Goal: Task Accomplishment & Management: Use online tool/utility

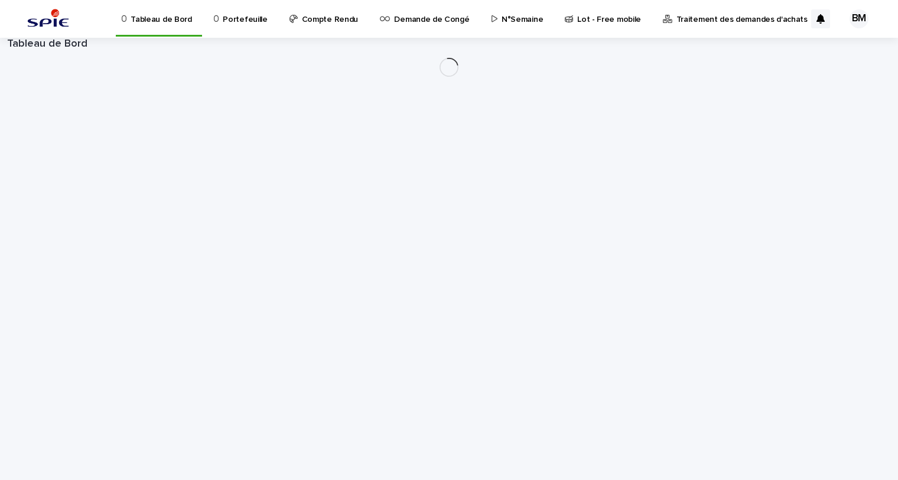
click at [269, 24] on div "Portefeuille" at bounding box center [243, 18] width 70 height 37
click at [253, 21] on p "Portefeuille" at bounding box center [245, 12] width 44 height 25
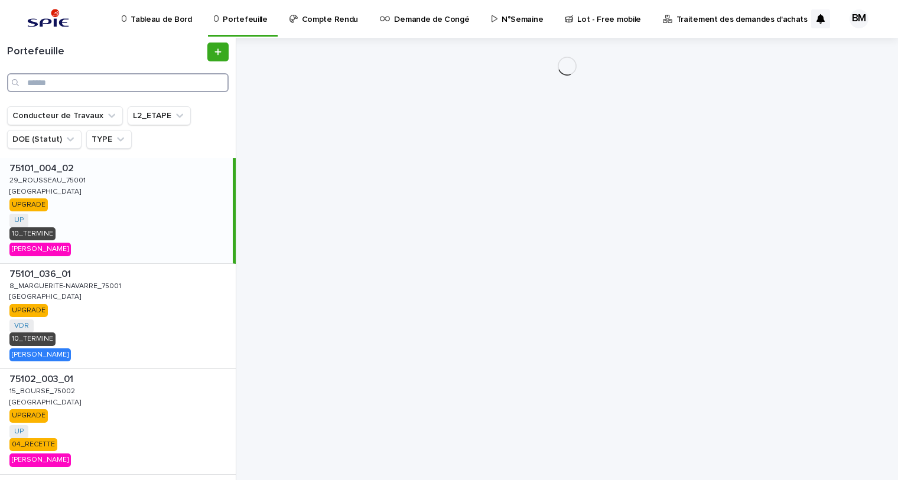
click at [171, 78] on input "Search" at bounding box center [118, 82] width 222 height 19
paste input "**********"
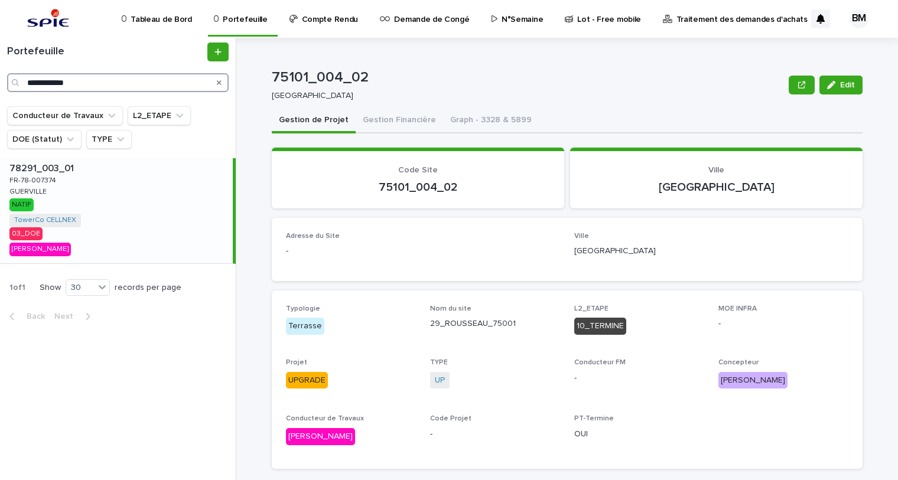
type input "**********"
click at [157, 207] on div "78291_003_01 78291_003_01 FR-78-007374 FR-78-007374 GUERVILLE GUERVILLE [GEOGRA…" at bounding box center [116, 210] width 233 height 105
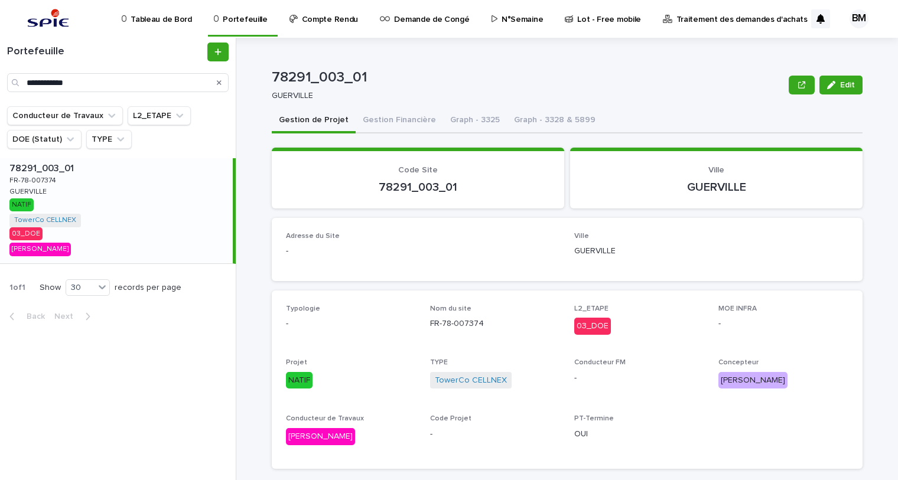
click at [139, 183] on div "78291_003_01 78291_003_01 FR-78-007374 FR-78-007374 GUERVILLE GUERVILLE NATIF T…" at bounding box center [116, 210] width 233 height 105
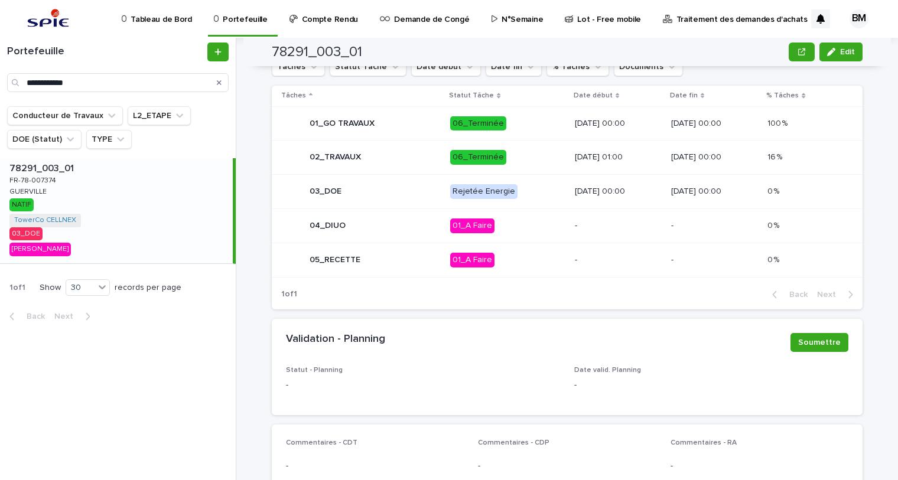
scroll to position [537, 0]
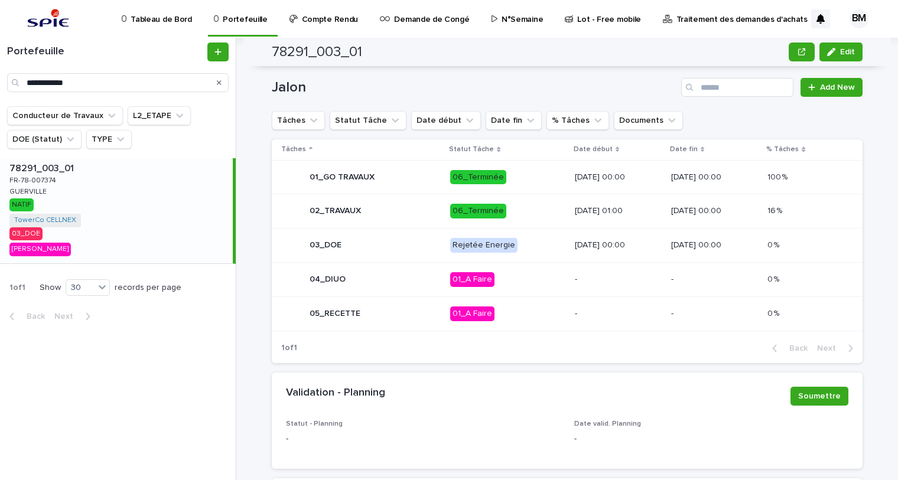
click at [529, 217] on p "06_Terminée" at bounding box center [507, 211] width 115 height 15
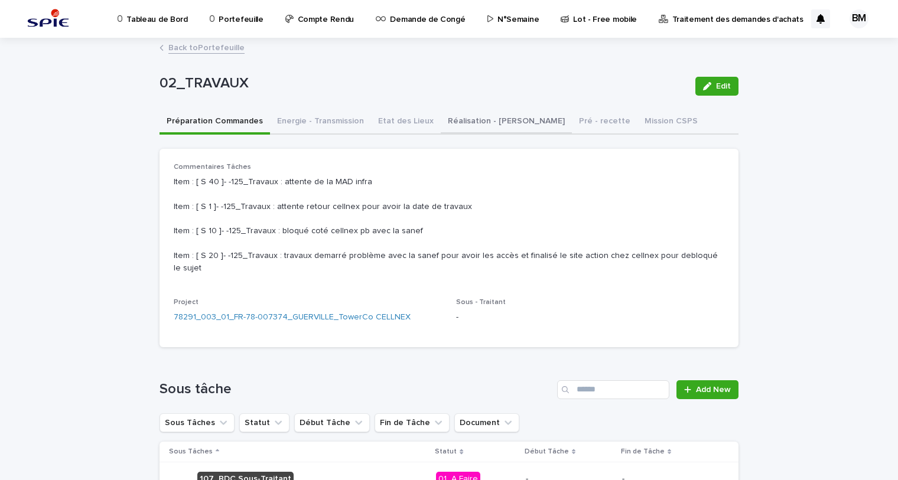
click at [508, 118] on button "Réalisation - Travaux" at bounding box center [506, 122] width 131 height 25
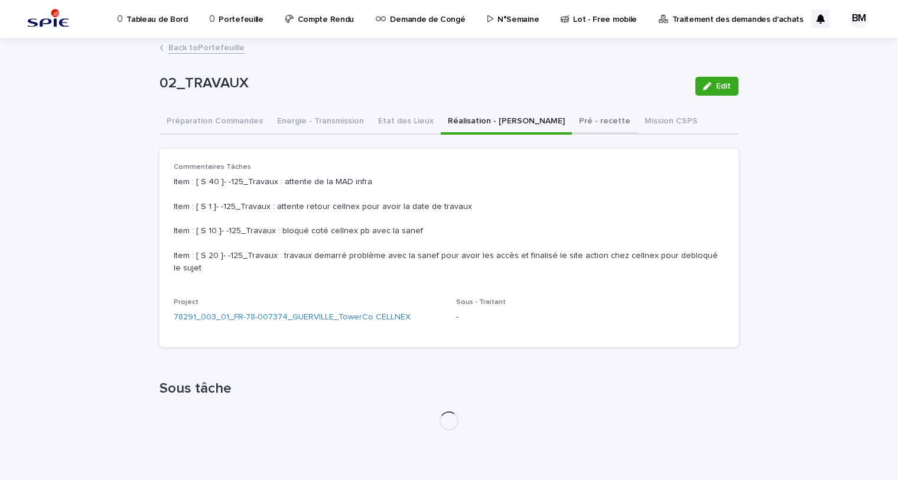
click at [572, 119] on button "Pré - recette" at bounding box center [605, 122] width 66 height 25
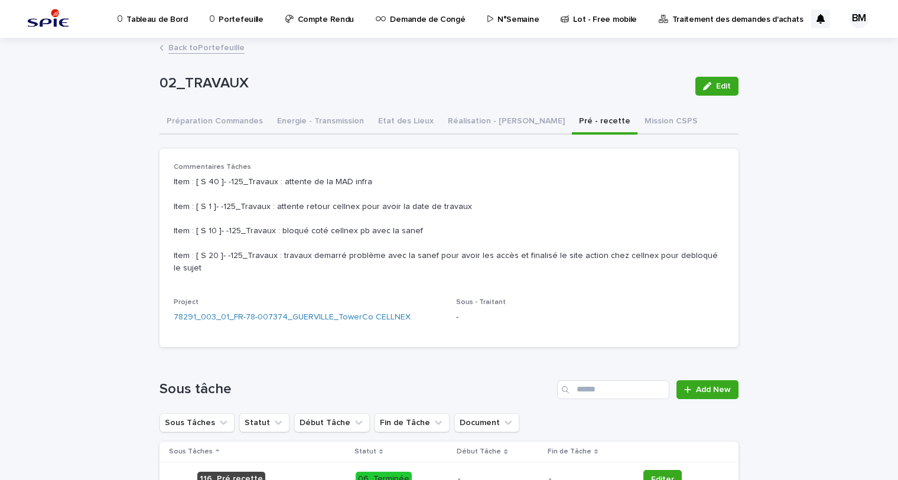
scroll to position [161, 0]
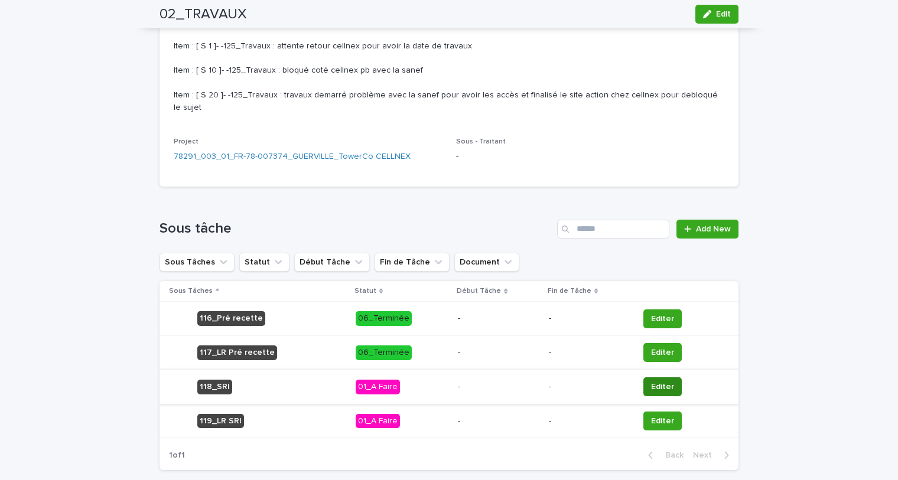
click at [661, 382] on span "Editer" at bounding box center [662, 387] width 23 height 12
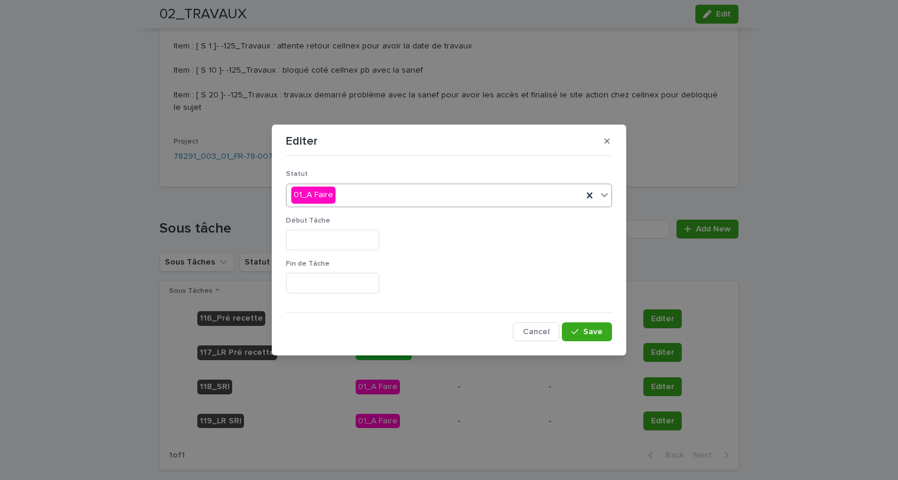
click at [384, 201] on div "01_A Faire" at bounding box center [435, 196] width 296 height 20
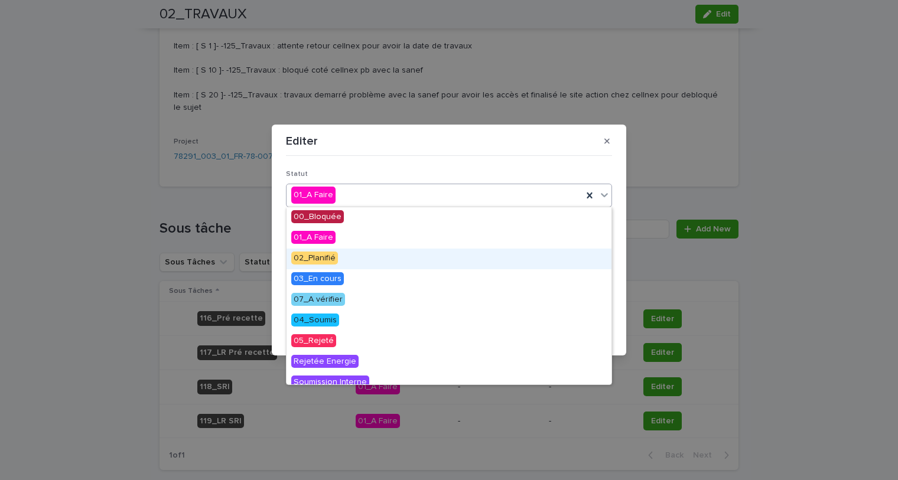
click at [344, 255] on div "02_Planifié" at bounding box center [449, 259] width 325 height 21
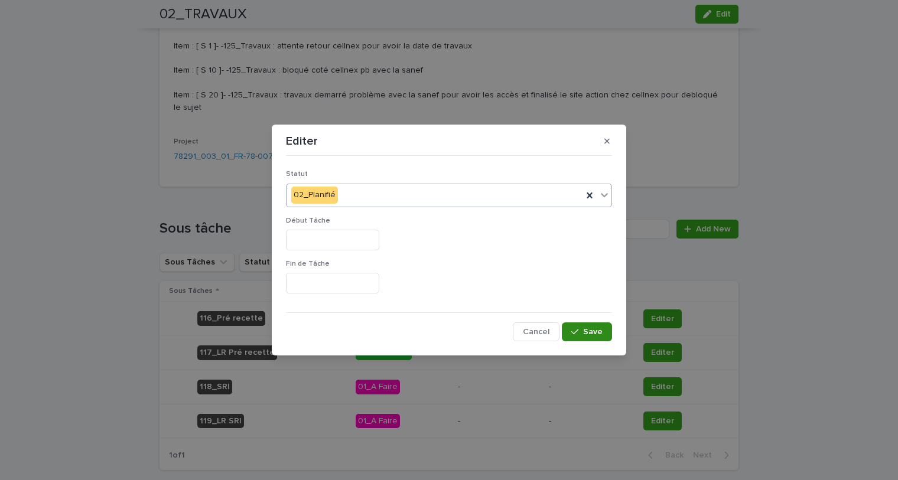
click at [579, 330] on icon "button" at bounding box center [574, 331] width 7 height 5
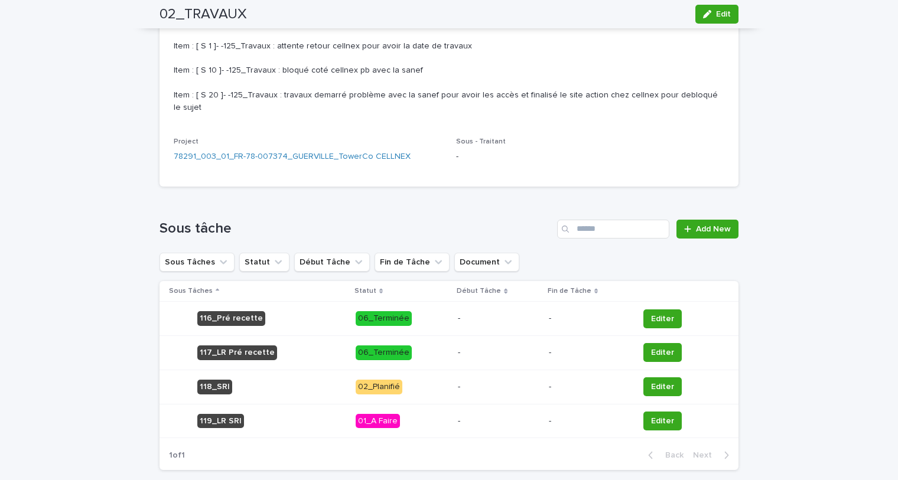
click at [463, 382] on p "-" at bounding box center [499, 387] width 82 height 10
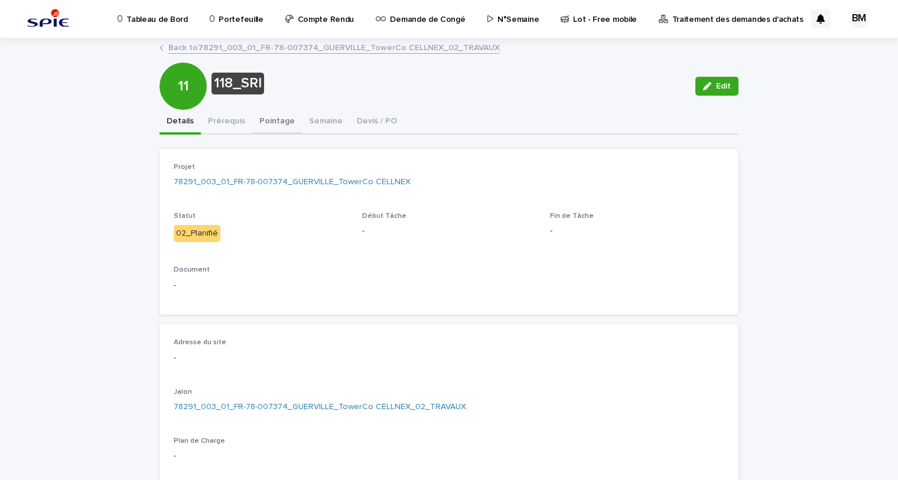
click at [265, 125] on button "Pointage" at bounding box center [277, 122] width 50 height 25
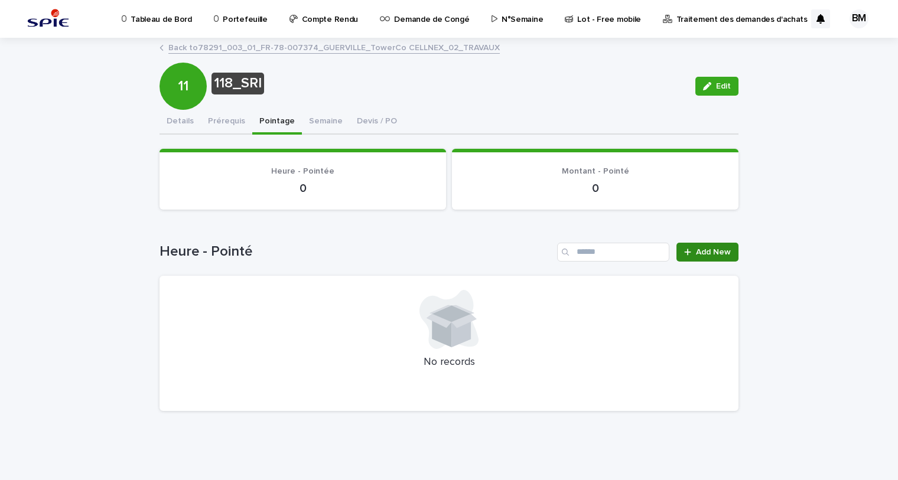
click at [700, 249] on span "Add New" at bounding box center [713, 252] width 35 height 8
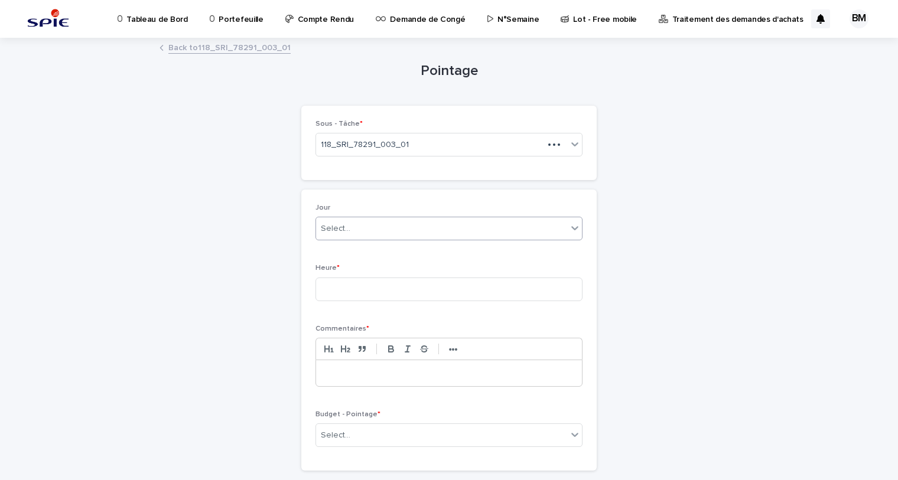
click at [368, 226] on div "Select..." at bounding box center [441, 229] width 251 height 20
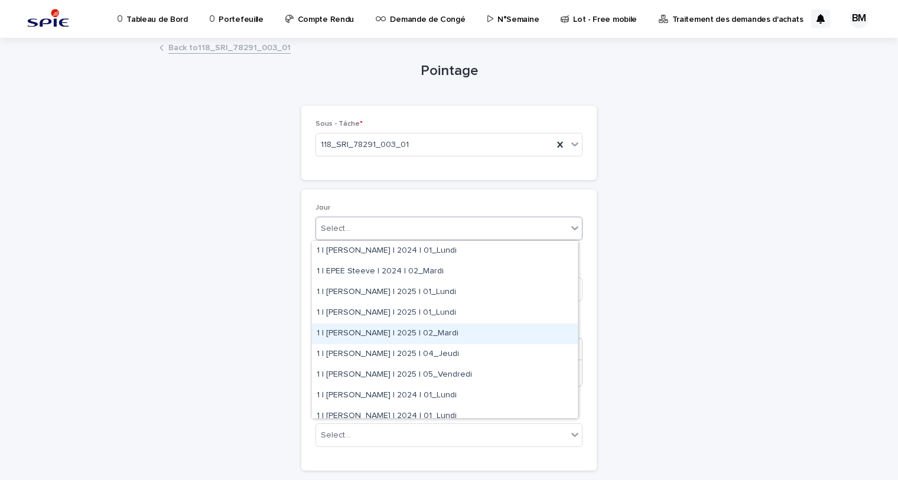
scroll to position [161, 0]
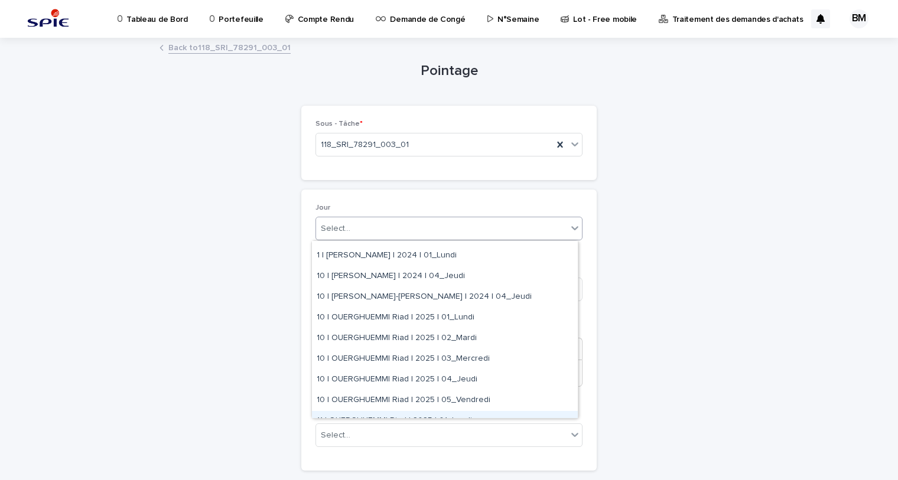
click at [200, 392] on div "Pointage Loading... Saving… Loading... Saving… Loading... Saving… Loading... Sa…" at bounding box center [449, 269] width 579 height 461
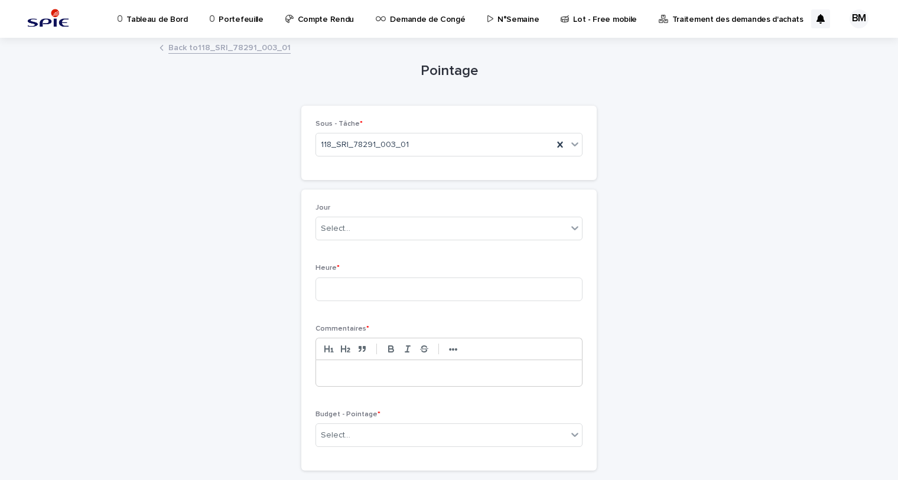
scroll to position [77, 0]
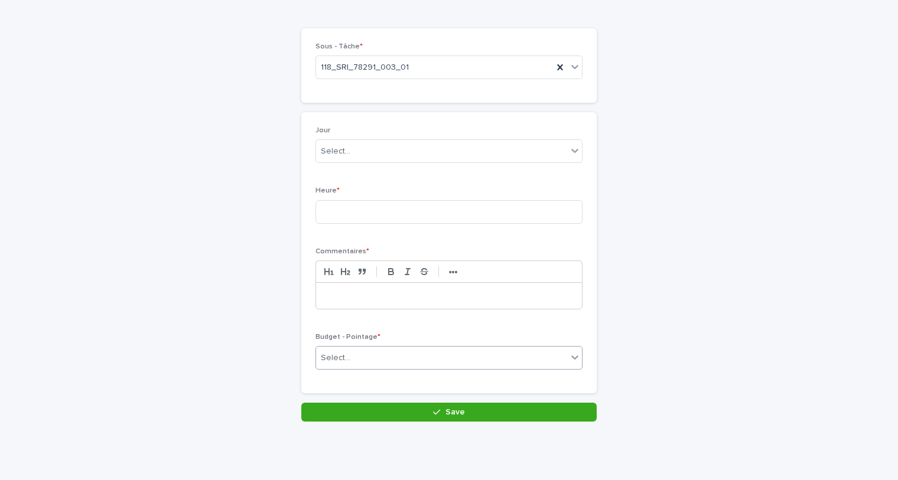
click at [355, 354] on div "Select..." at bounding box center [441, 359] width 251 height 20
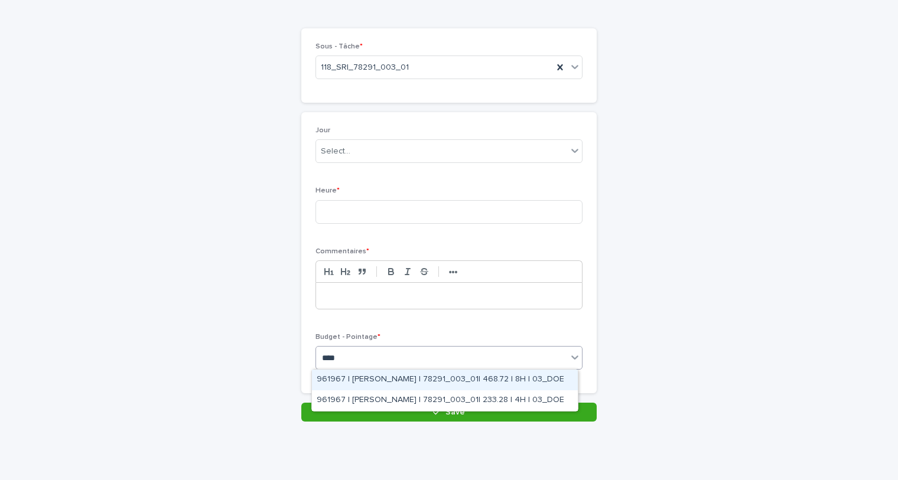
type input "*****"
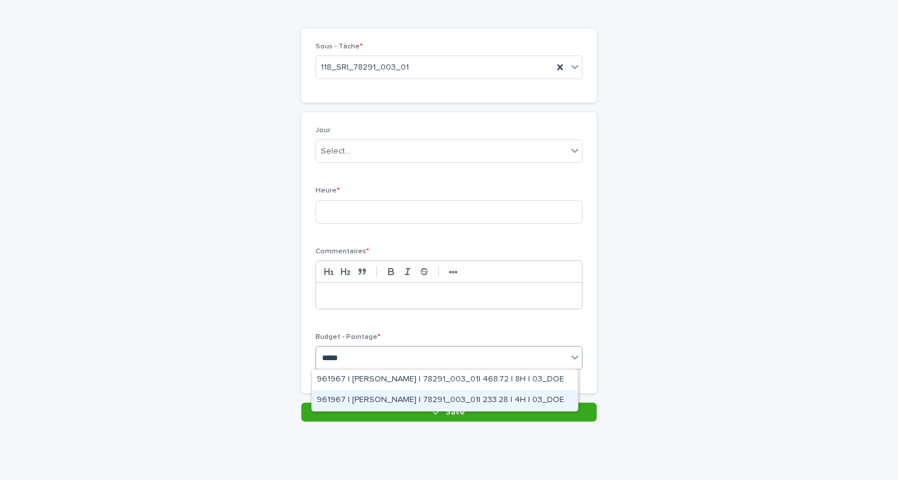
click at [411, 398] on div "961967 | LEGUEN Franck | 78291_003_01| 233.28 | 4H | 03_DOE" at bounding box center [445, 401] width 266 height 21
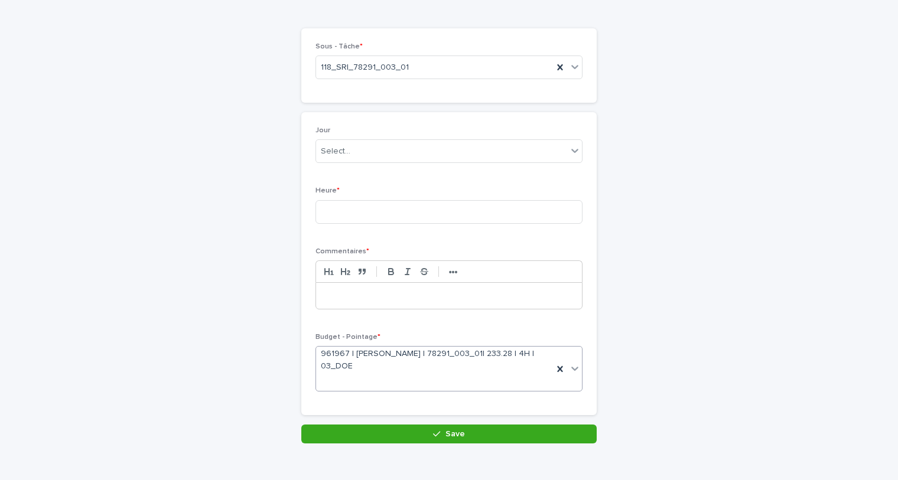
scroll to position [88, 0]
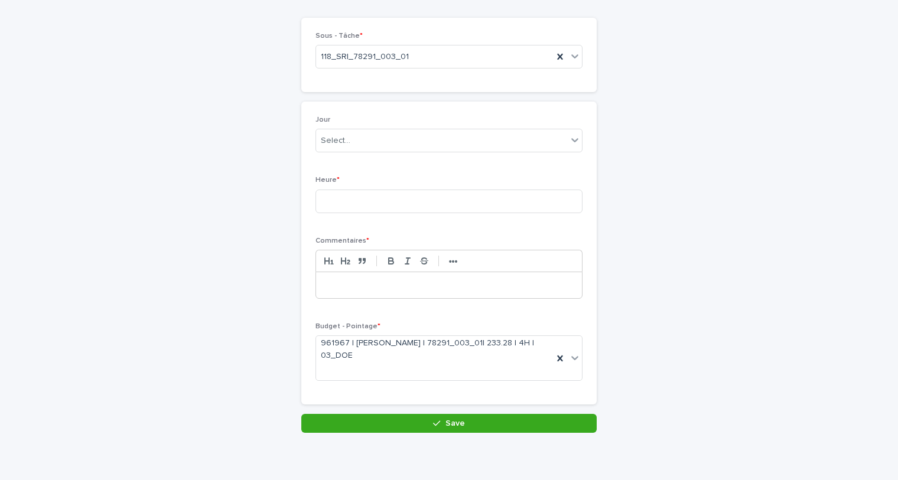
click at [369, 286] on p at bounding box center [449, 286] width 248 height 12
click at [405, 199] on input at bounding box center [449, 202] width 267 height 24
type input "***"
click at [332, 142] on div "Select..." at bounding box center [336, 141] width 30 height 12
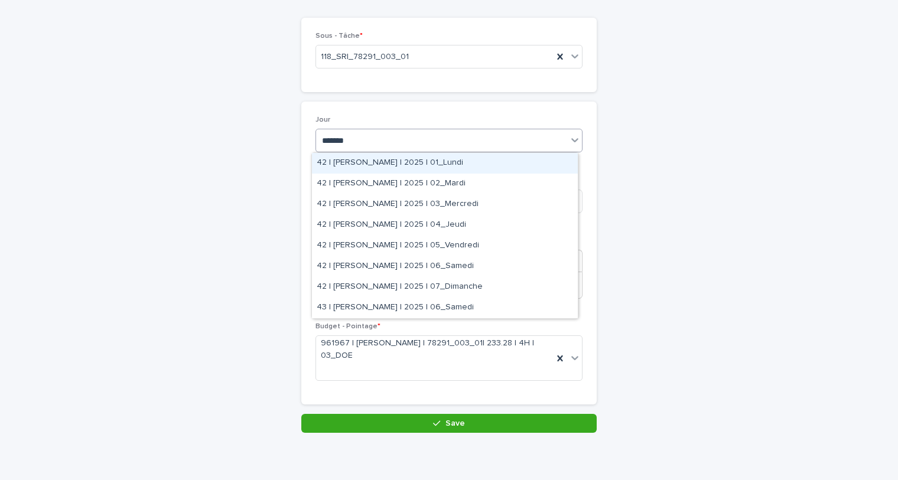
type input "********"
click at [408, 168] on div "42 | BENAJIBA Manaf | 2025 | 01_Lundi" at bounding box center [445, 163] width 266 height 21
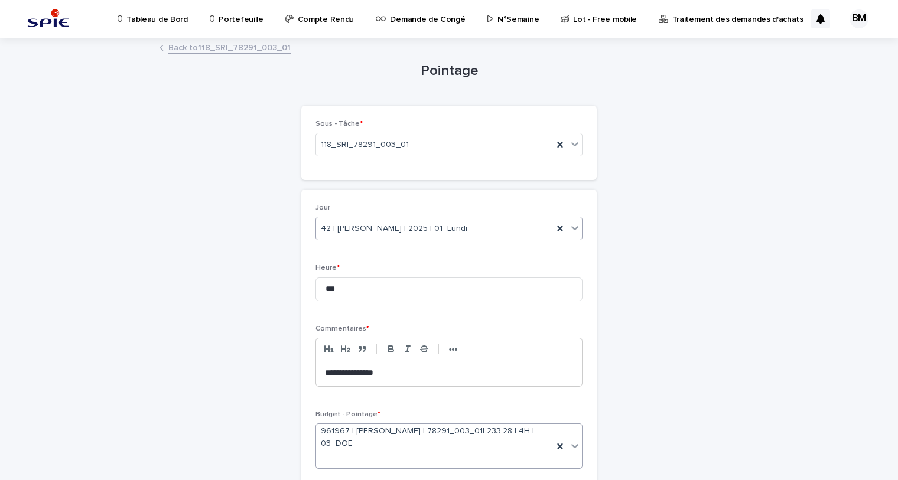
scroll to position [99, 0]
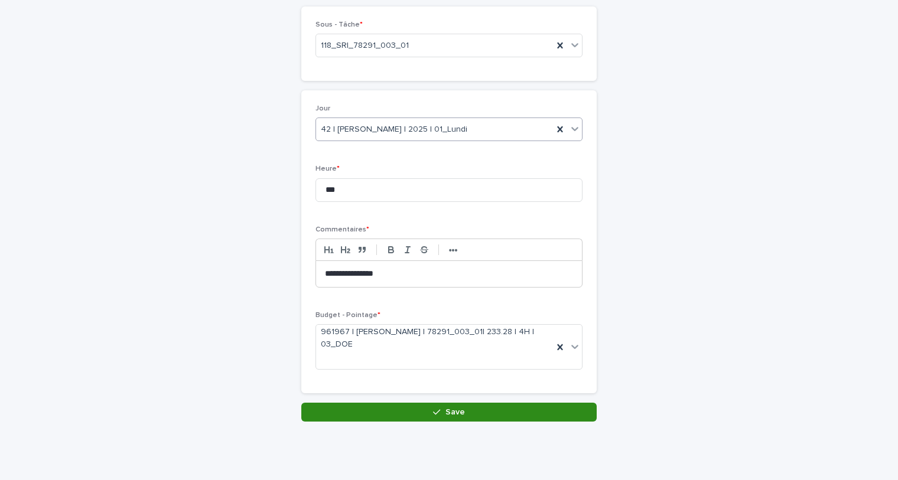
click at [400, 407] on button "Save" at bounding box center [448, 412] width 295 height 19
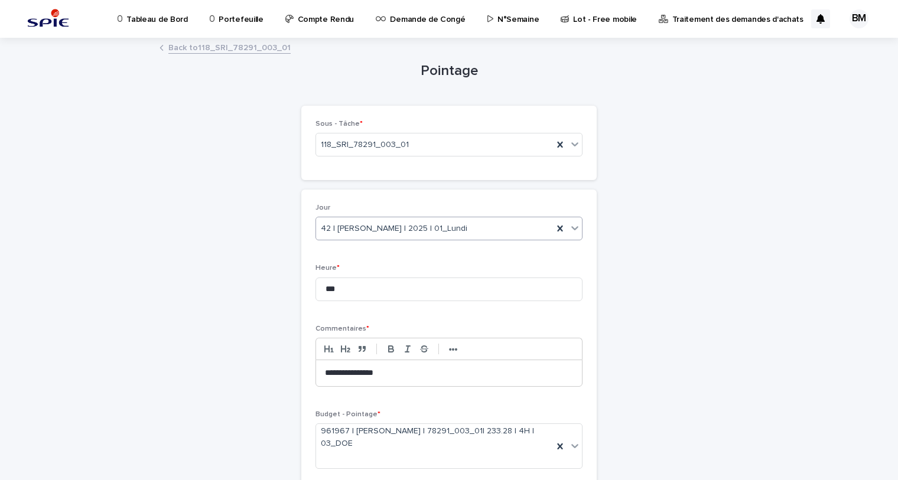
scroll to position [116, 0]
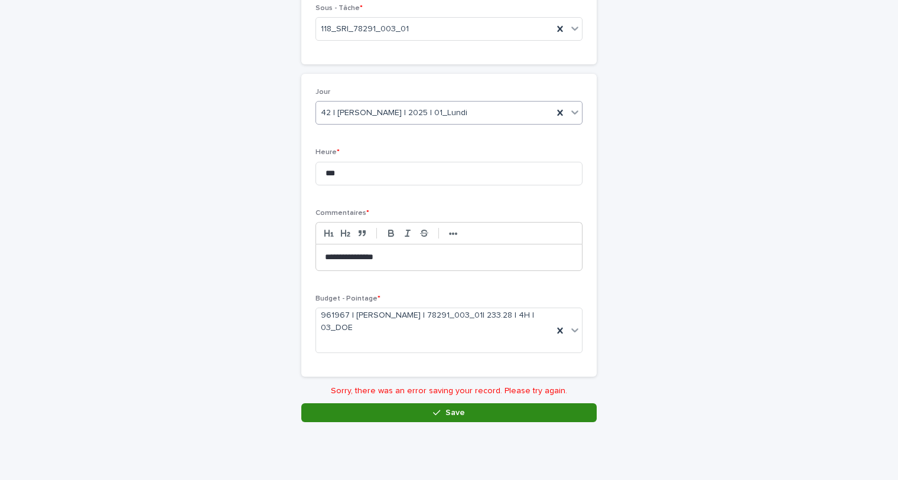
click at [425, 413] on button "Save" at bounding box center [448, 413] width 295 height 19
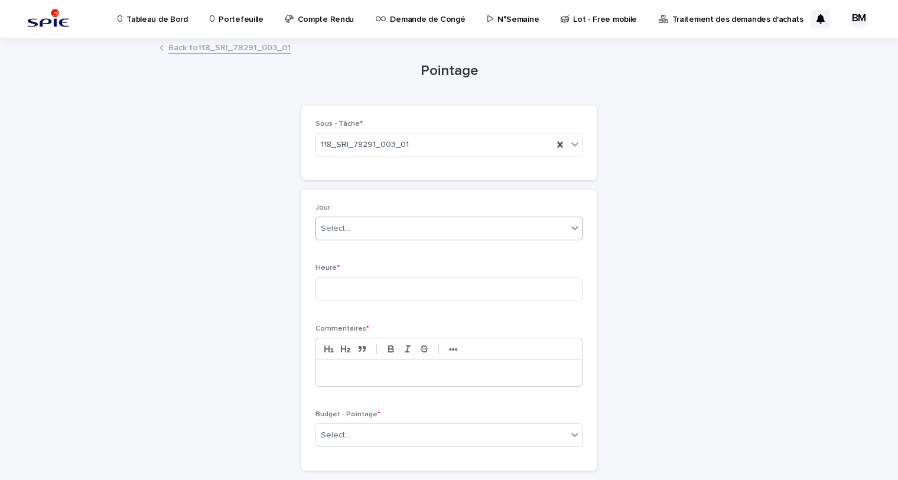
click at [369, 231] on div "Select..." at bounding box center [441, 229] width 251 height 20
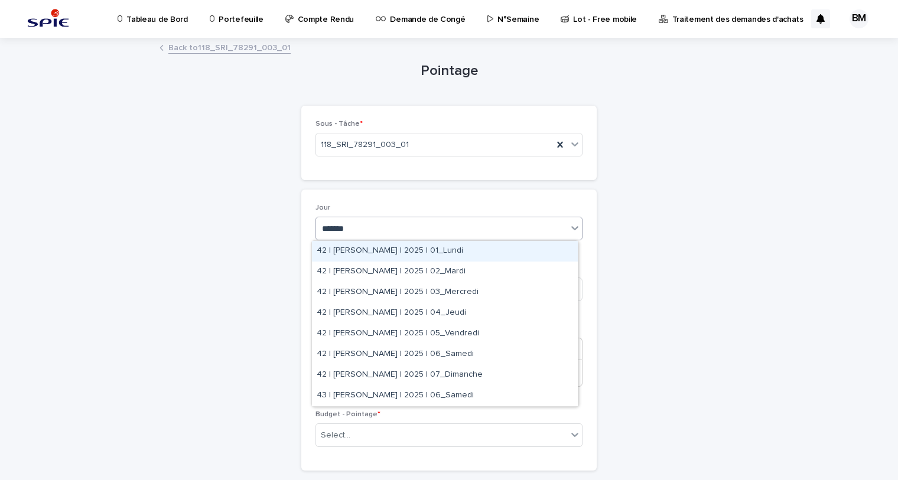
type input "********"
click at [403, 254] on div "42 | BENAJIBA Manaf | 2025 | 01_Lundi" at bounding box center [445, 251] width 266 height 21
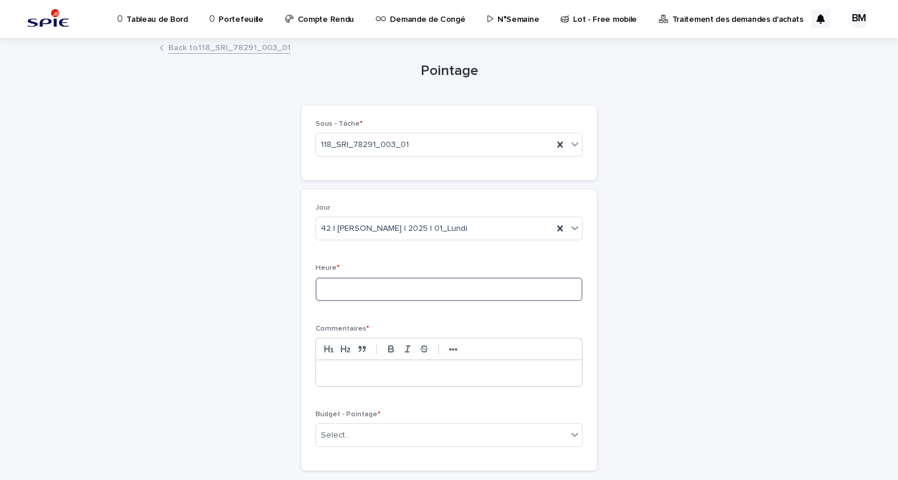
click at [387, 287] on input at bounding box center [449, 290] width 267 height 24
type input "***"
click at [352, 368] on p at bounding box center [449, 374] width 248 height 12
click at [349, 426] on div "Select..." at bounding box center [441, 436] width 251 height 20
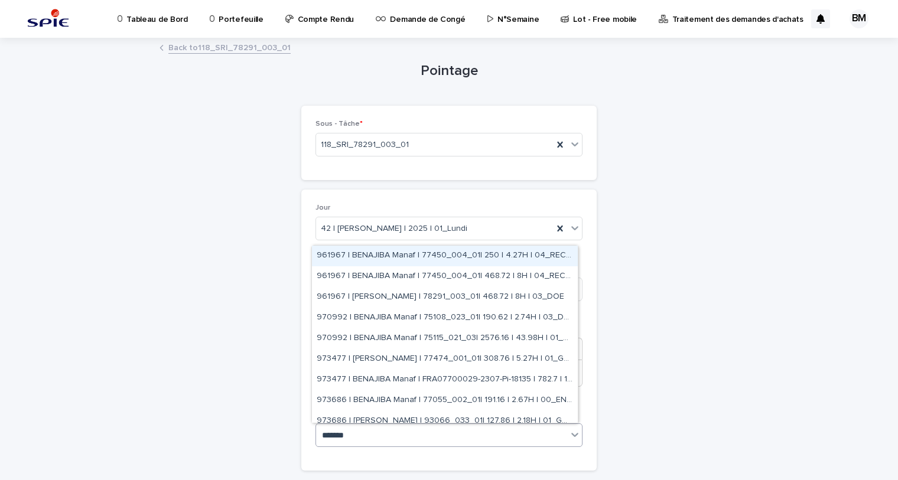
type input "********"
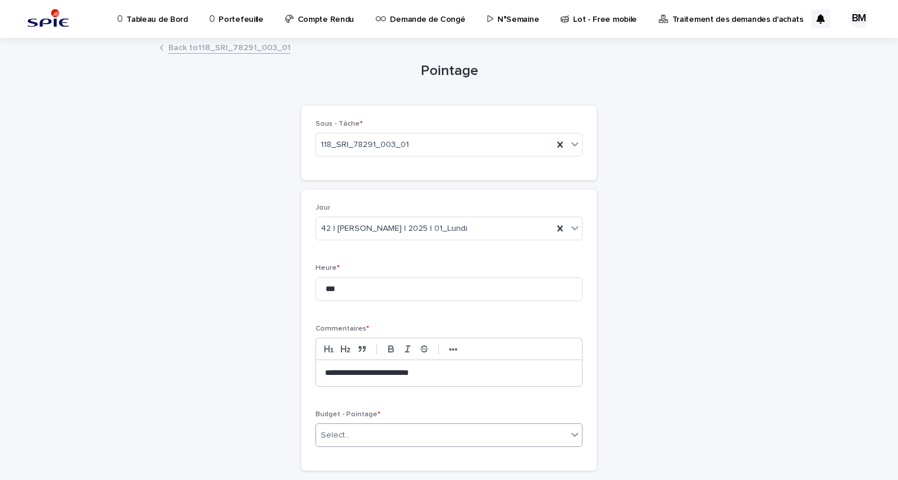
click at [387, 431] on div "Select..." at bounding box center [441, 436] width 251 height 20
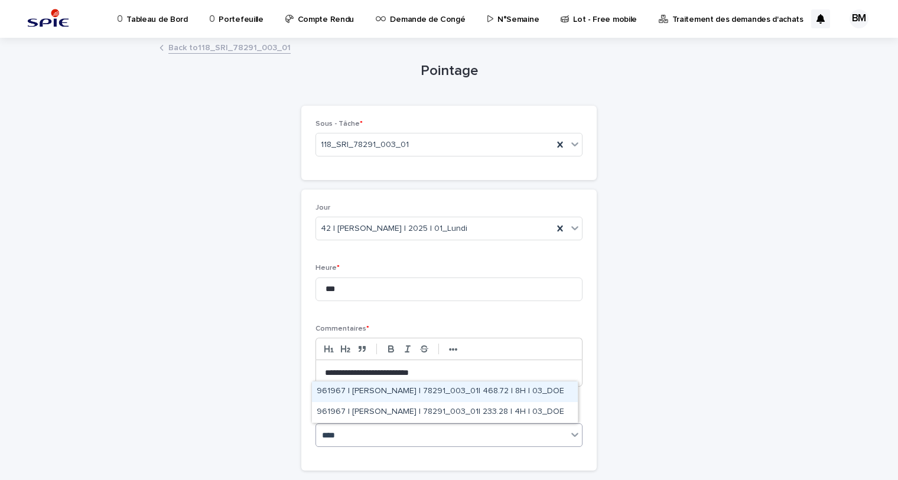
type input "*****"
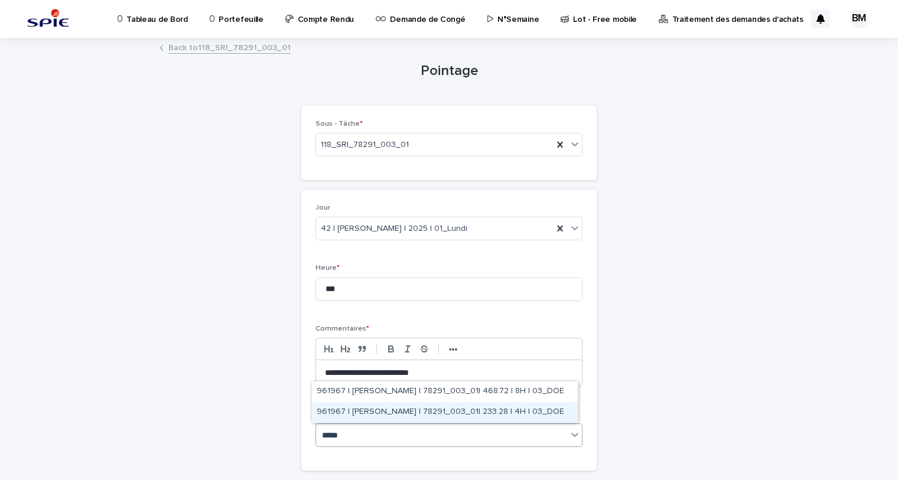
click at [426, 408] on div "961967 | LEGUEN Franck | 78291_003_01| 233.28 | 4H | 03_DOE" at bounding box center [445, 412] width 266 height 21
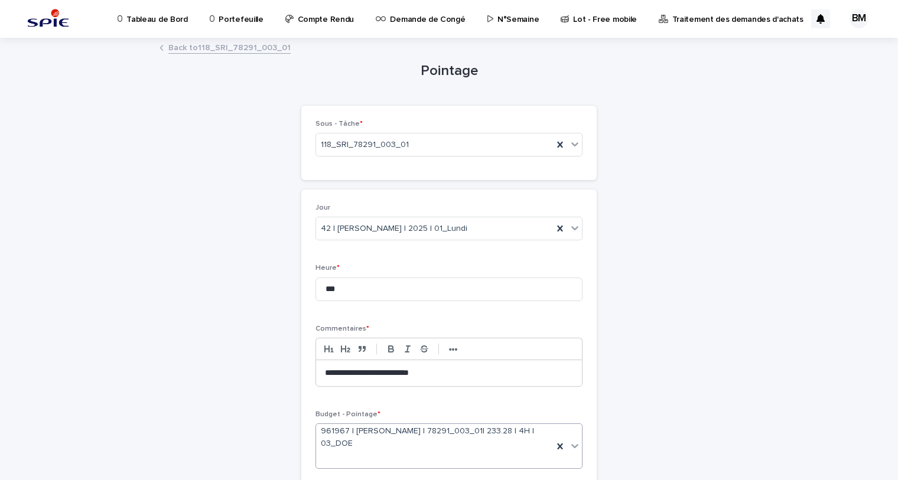
scroll to position [99, 0]
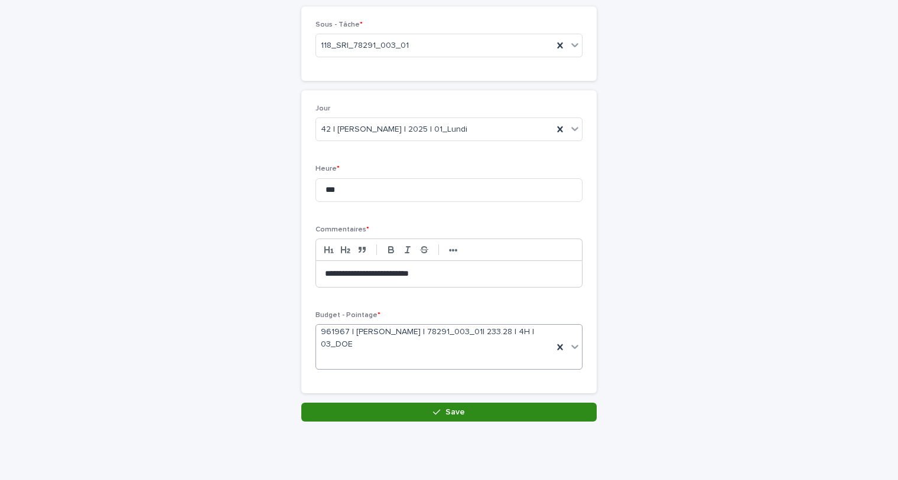
click at [452, 409] on span "Save" at bounding box center [456, 412] width 20 height 8
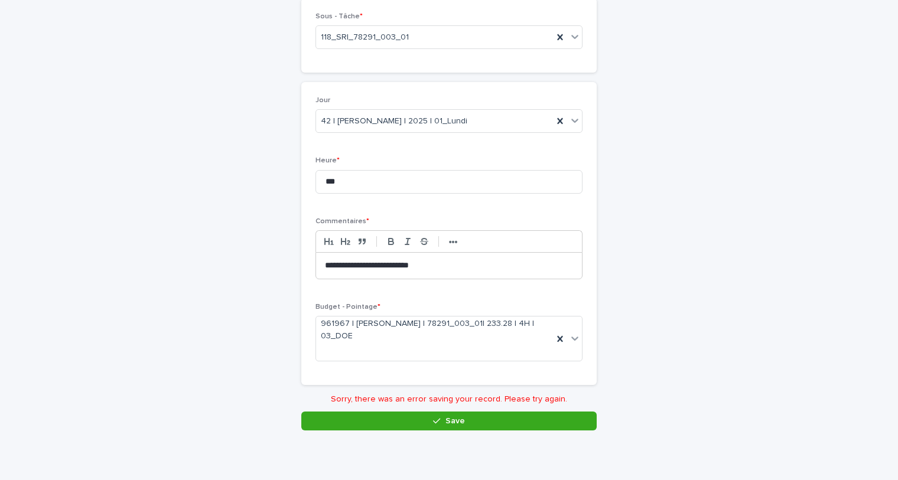
scroll to position [0, 0]
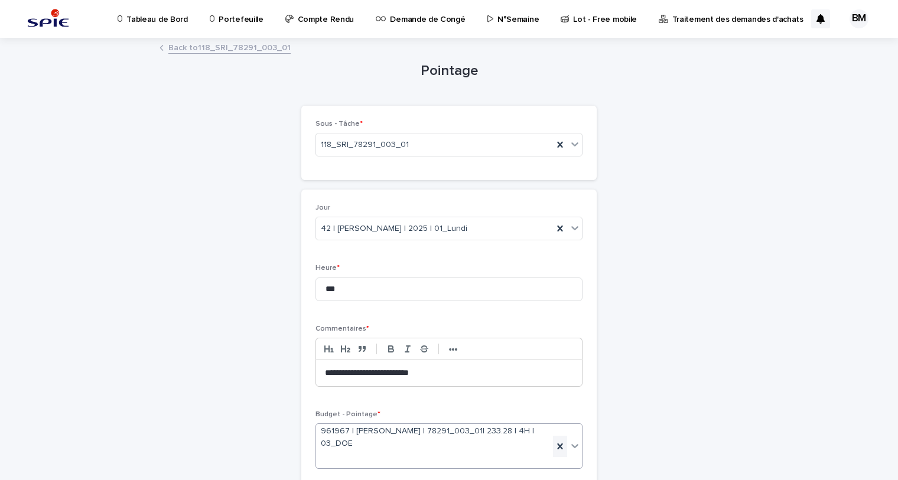
click at [554, 446] on icon at bounding box center [560, 447] width 12 height 12
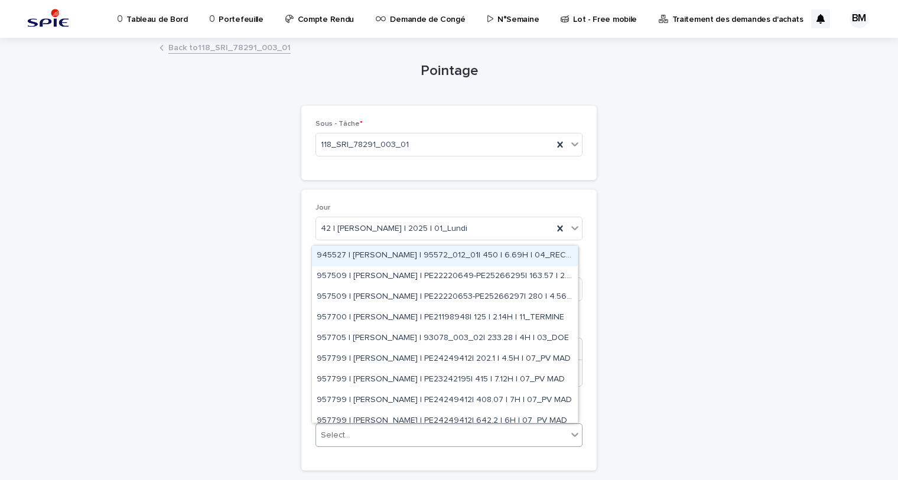
click at [496, 437] on div "Select..." at bounding box center [441, 436] width 251 height 20
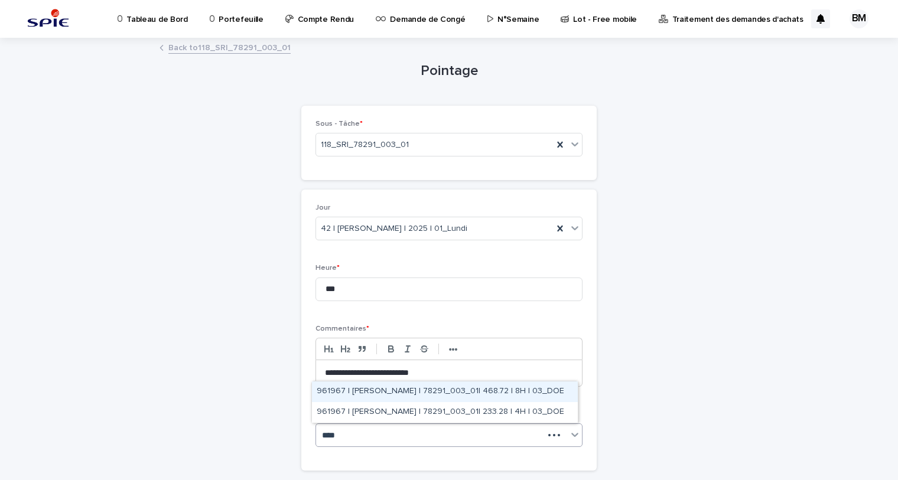
type input "*****"
click at [461, 389] on div "961967 | BENAJIBA Manaf | 78291_003_01| 468.72 | 8H | 03_DOE" at bounding box center [445, 392] width 266 height 21
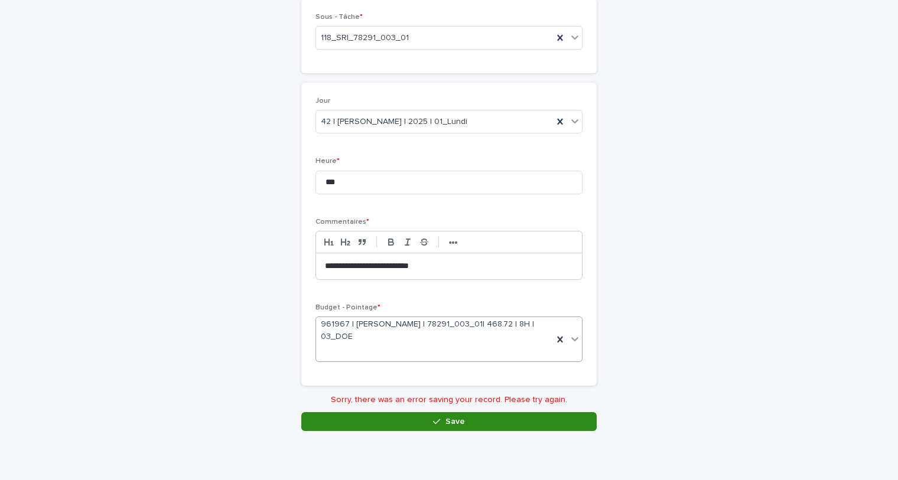
click at [451, 420] on span "Save" at bounding box center [456, 422] width 20 height 8
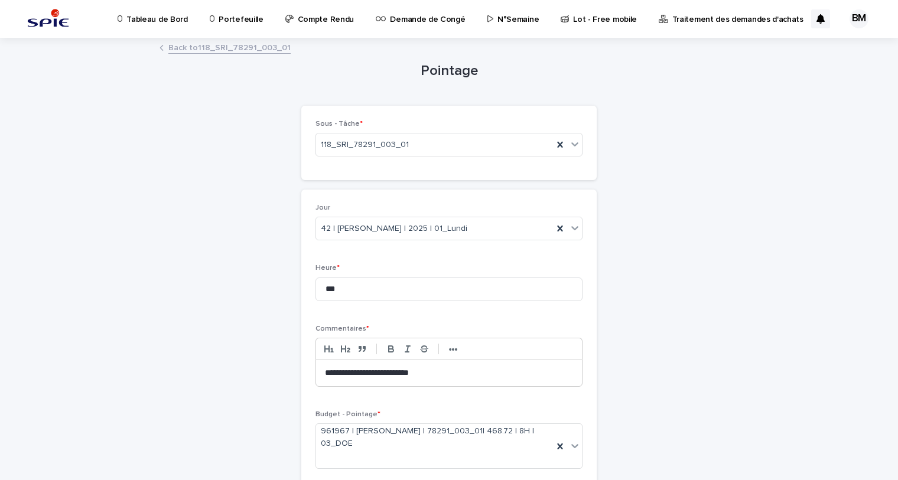
click at [258, 48] on link "Back to 118_SRI_78291_003_01" at bounding box center [229, 47] width 122 height 14
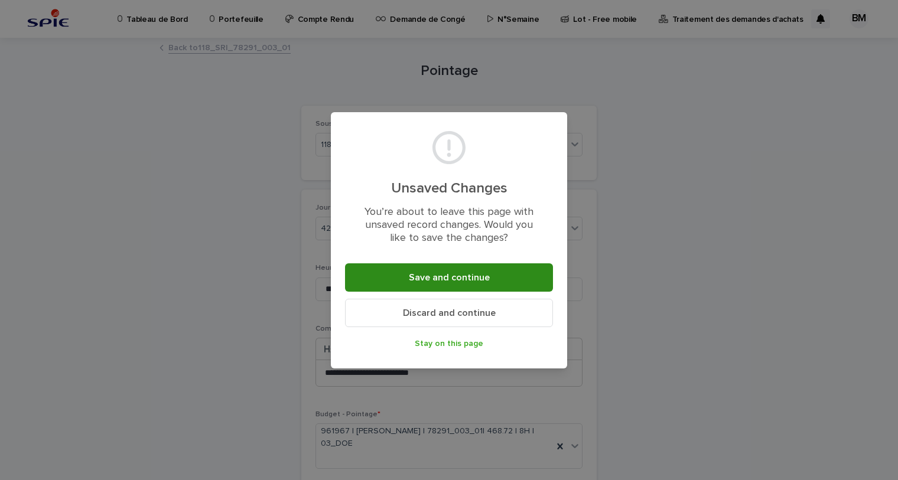
click at [430, 285] on button "Save and continue" at bounding box center [449, 278] width 208 height 28
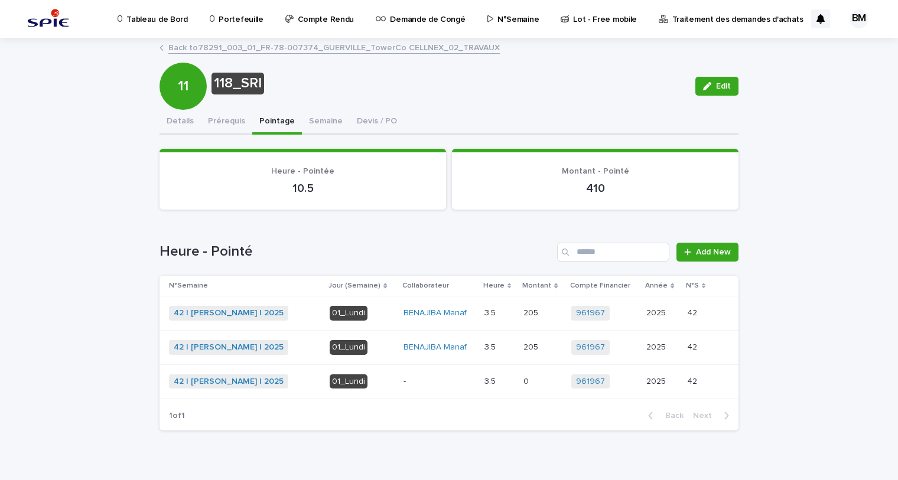
click at [505, 387] on div "3.5 3.5" at bounding box center [500, 382] width 30 height 20
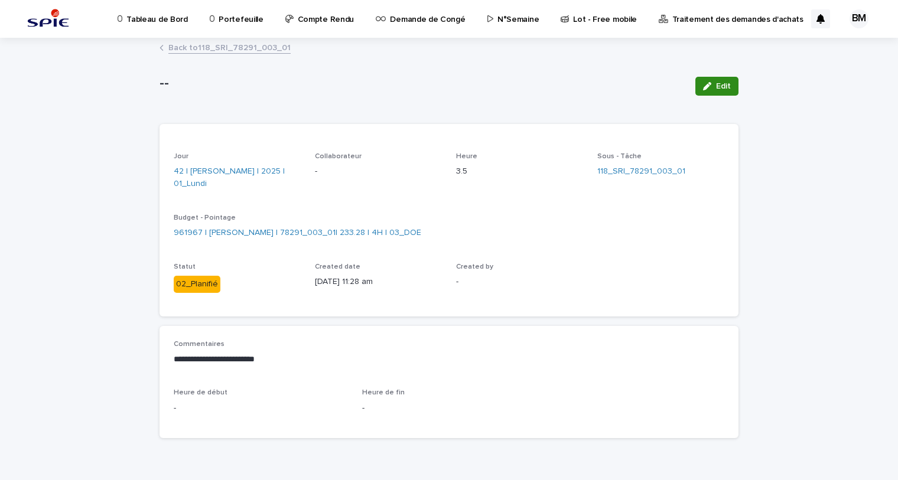
click at [722, 88] on span "Edit" at bounding box center [723, 86] width 15 height 8
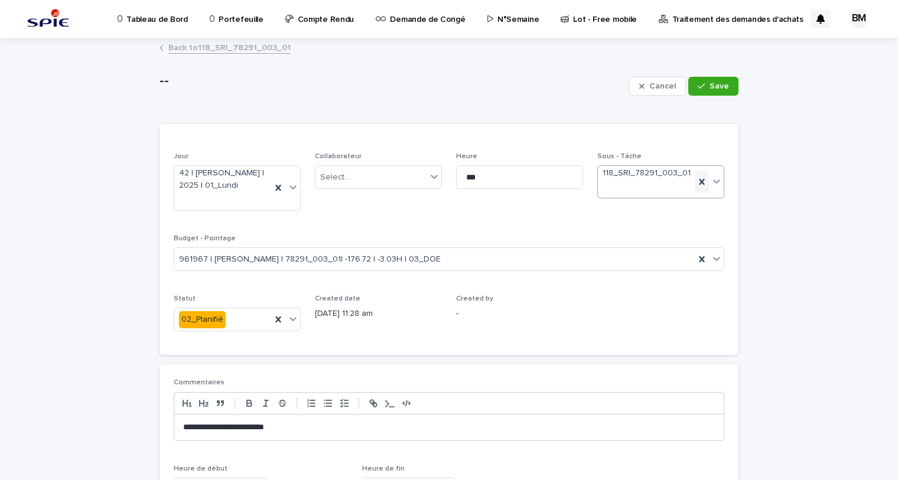
click at [696, 178] on icon at bounding box center [702, 182] width 12 height 12
click at [699, 258] on icon at bounding box center [701, 259] width 5 height 6
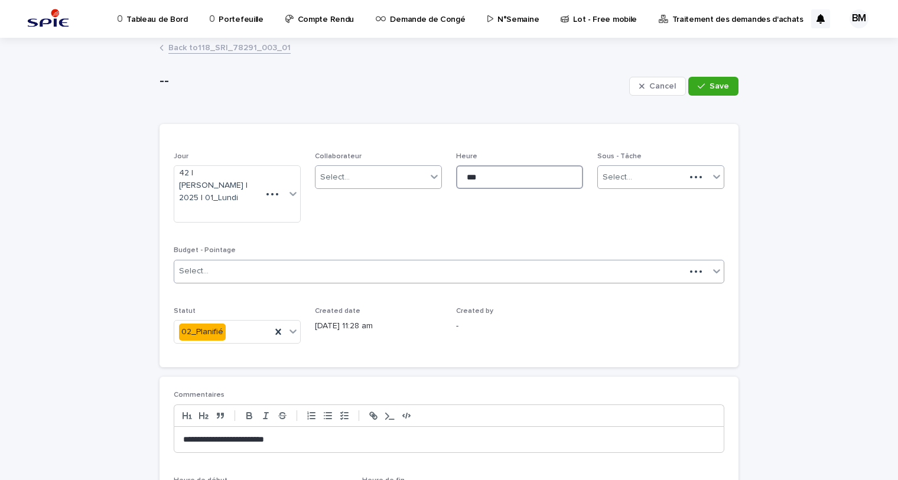
drag, startPoint x: 503, startPoint y: 181, endPoint x: 371, endPoint y: 166, distance: 132.6
click at [371, 166] on div "Jour 42 | BENAJIBA Manaf | 2025 | 01_Lundi Collaborateur Select... Heure *** So…" at bounding box center [449, 252] width 551 height 201
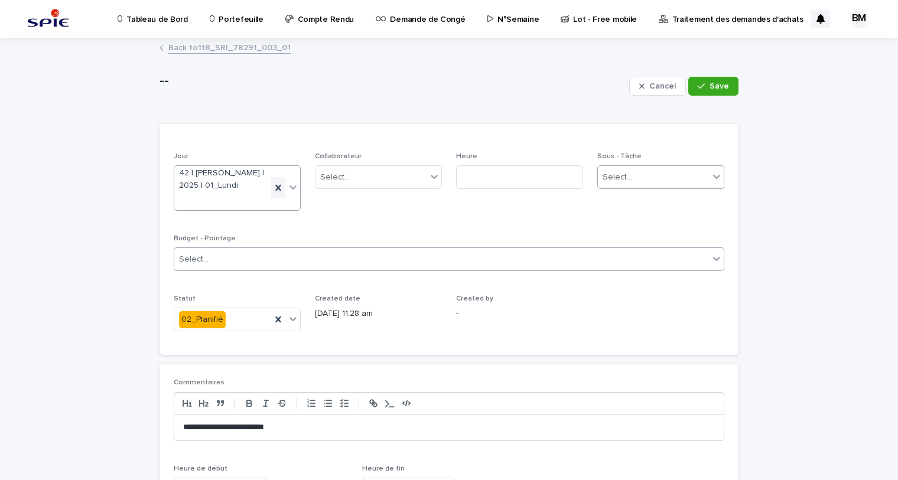
click at [272, 187] on icon at bounding box center [278, 188] width 12 height 12
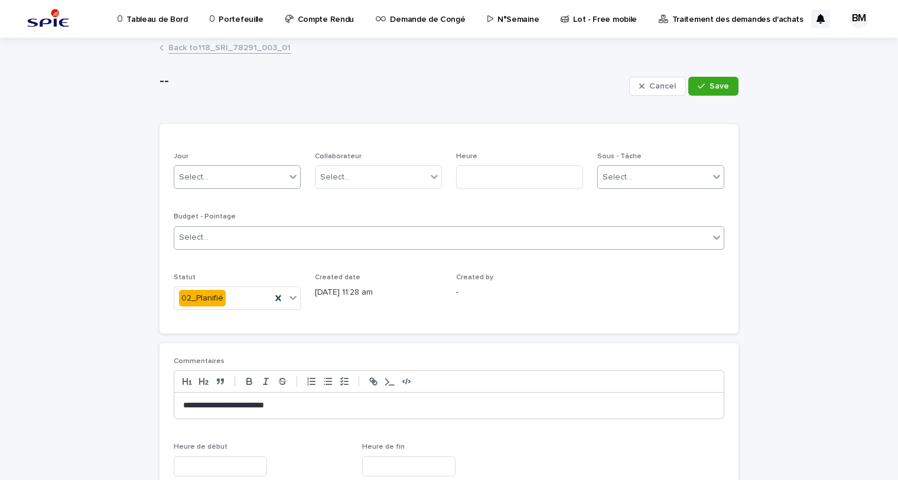
click at [321, 400] on div "**********" at bounding box center [449, 406] width 550 height 26
drag, startPoint x: 319, startPoint y: 402, endPoint x: 111, endPoint y: 354, distance: 214.0
click at [70, 350] on div "**********" at bounding box center [449, 304] width 898 height 531
click at [701, 95] on div "Cancel Save" at bounding box center [683, 86] width 109 height 47
click at [703, 87] on div "button" at bounding box center [704, 86] width 12 height 8
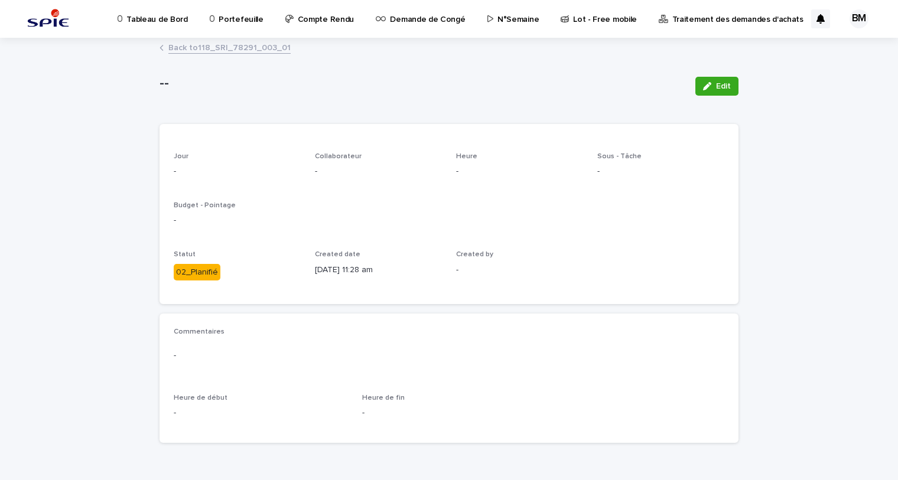
click at [238, 48] on link "Back to 118_SRI_78291_003_01" at bounding box center [229, 47] width 122 height 14
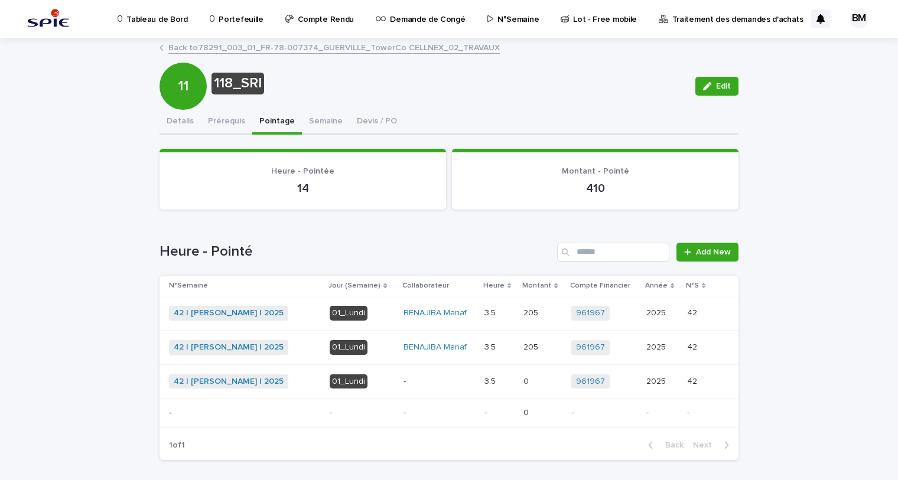
click at [548, 382] on p at bounding box center [543, 382] width 38 height 10
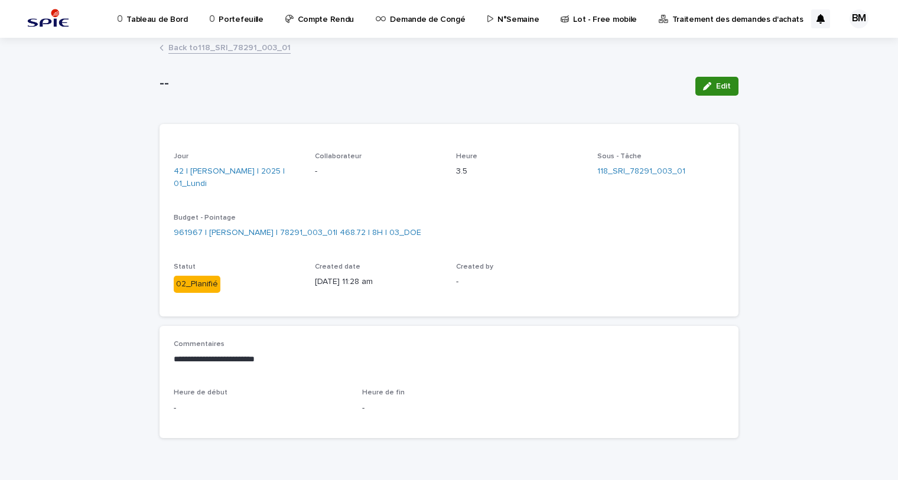
click at [715, 93] on button "Edit" at bounding box center [717, 86] width 43 height 19
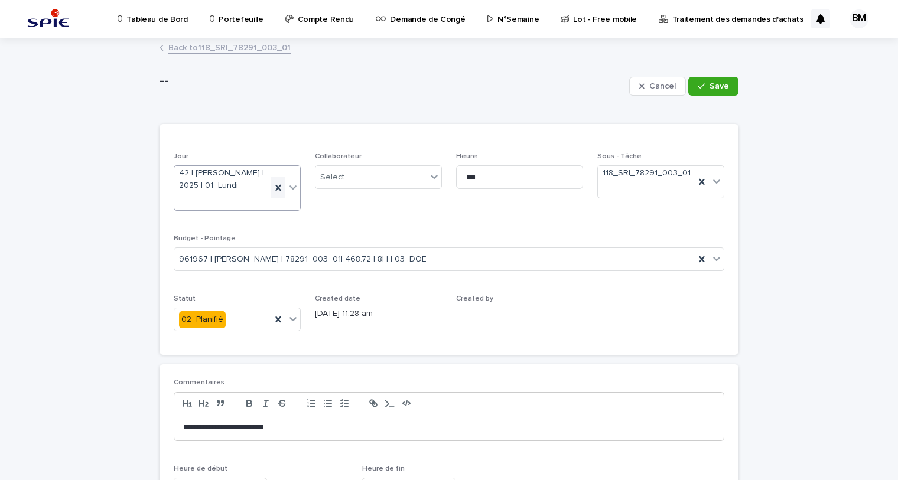
click at [275, 187] on icon at bounding box center [277, 188] width 5 height 6
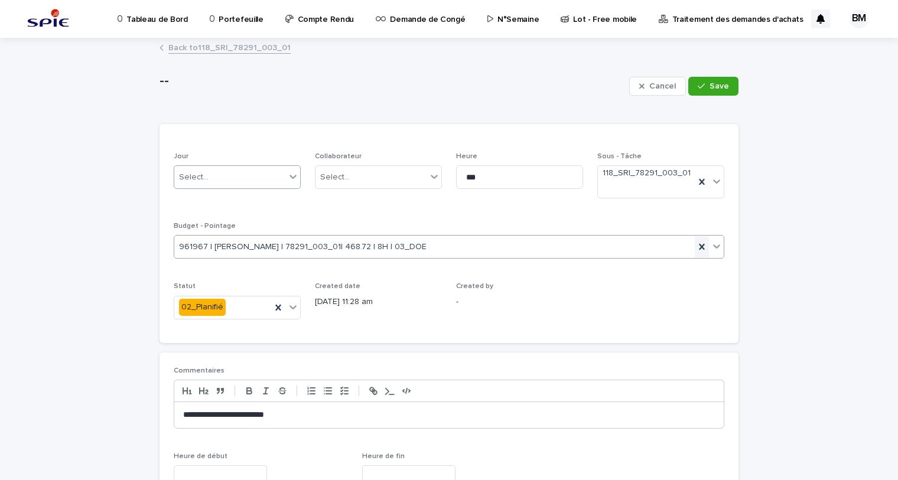
click at [697, 246] on icon at bounding box center [702, 247] width 12 height 12
click at [700, 97] on div "Cancel Save" at bounding box center [683, 86] width 109 height 47
click at [705, 92] on button "Save" at bounding box center [713, 86] width 50 height 19
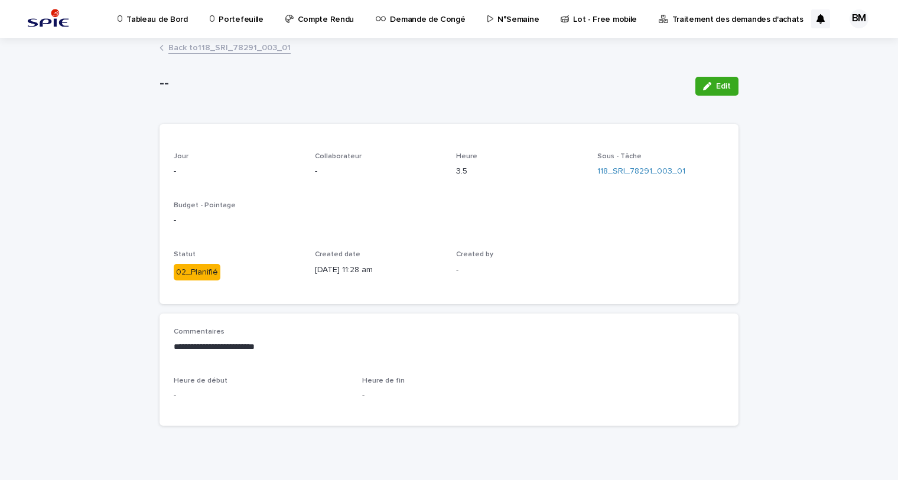
click at [483, 233] on div "Budget - Pointage -" at bounding box center [449, 219] width 551 height 35
click at [243, 42] on link "Back to 118_SRI_78291_003_01" at bounding box center [229, 47] width 122 height 14
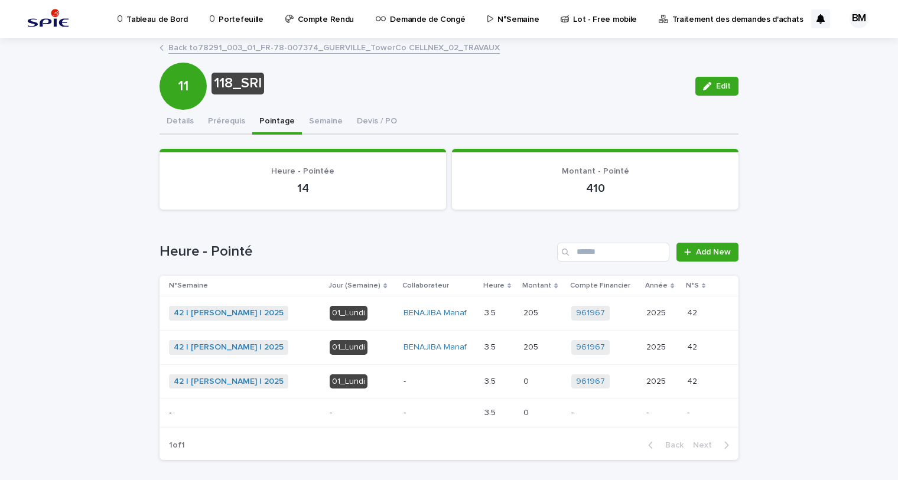
click at [437, 372] on div "-" at bounding box center [440, 382] width 72 height 20
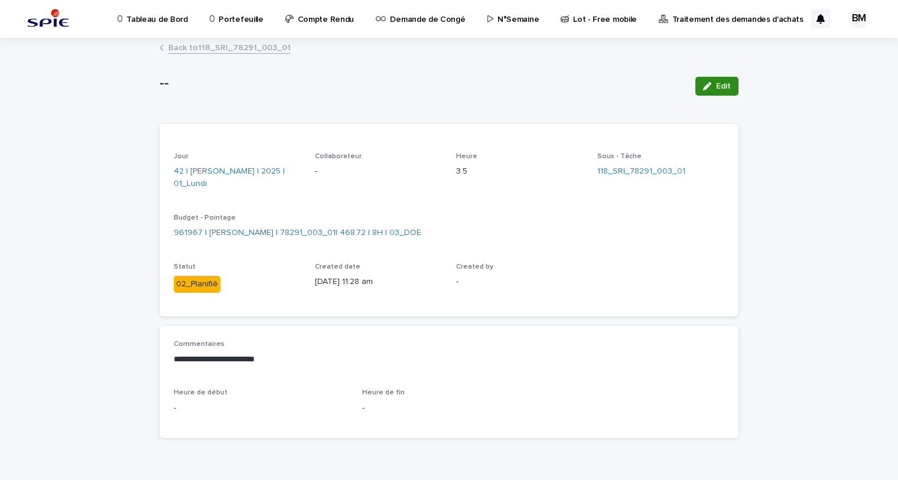
click at [725, 86] on span "Edit" at bounding box center [723, 86] width 15 height 8
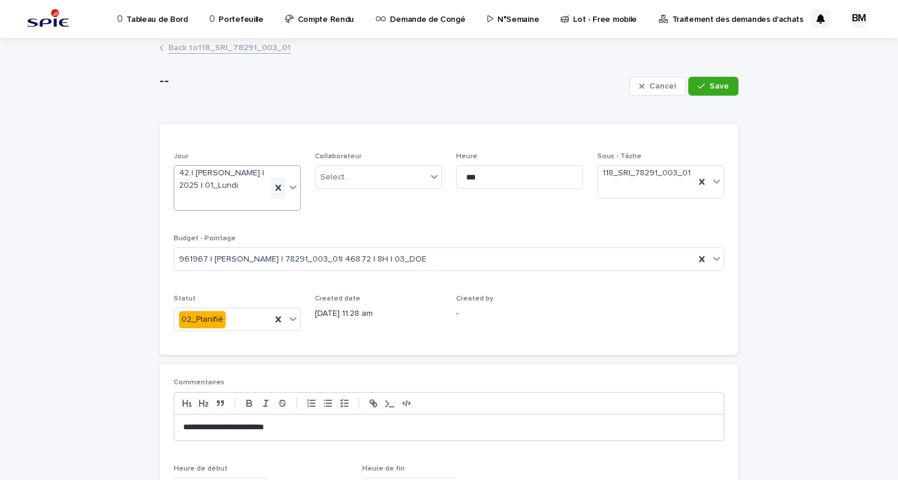
click at [277, 189] on icon at bounding box center [277, 188] width 5 height 6
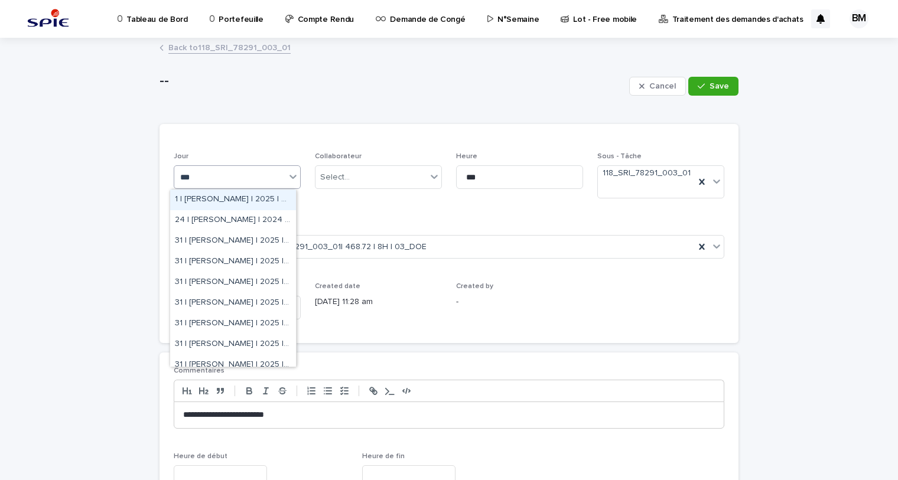
type input "****"
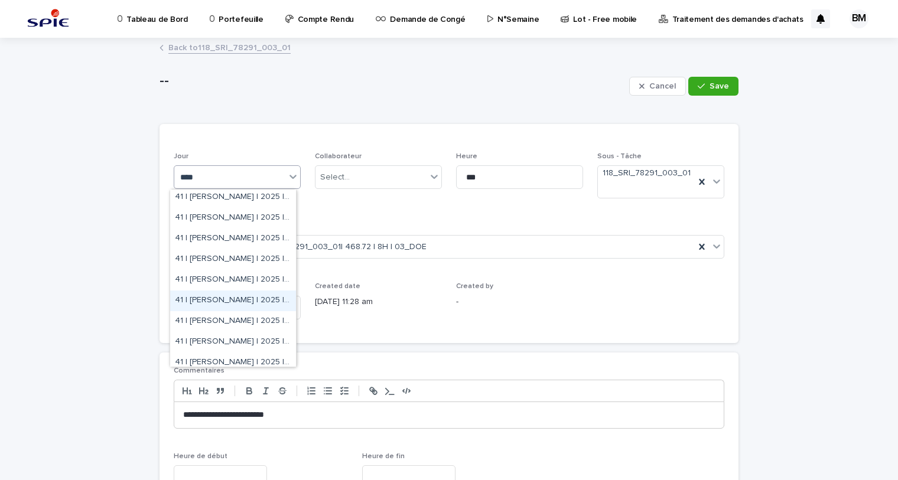
scroll to position [2095, 0]
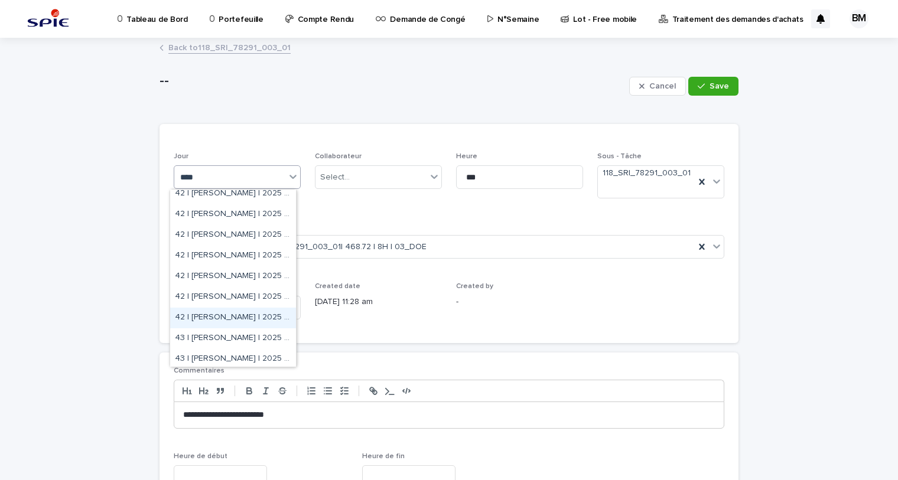
click at [251, 319] on div "42 | LEGUEN Franck | 2025 | 07_Dimanche" at bounding box center [233, 318] width 126 height 21
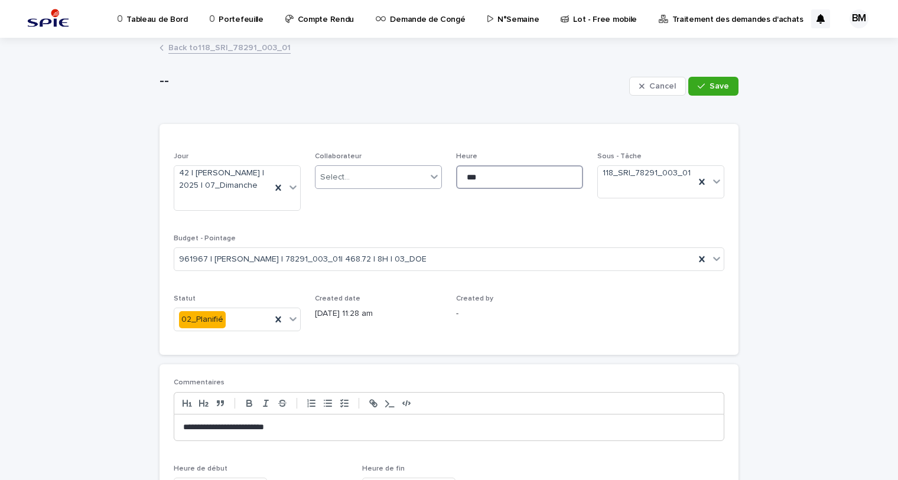
click at [418, 166] on div "Jour 42 | LEGUEN Franck | 2025 | 07_Dimanche Collaborateur Select... Heure *** …" at bounding box center [449, 246] width 551 height 189
click at [578, 232] on div "Jour 42 | LEGUEN Franck | 2025 | 07_Dimanche Collaborateur Select... Heure Sous…" at bounding box center [449, 246] width 551 height 189
click at [698, 255] on icon at bounding box center [702, 260] width 12 height 12
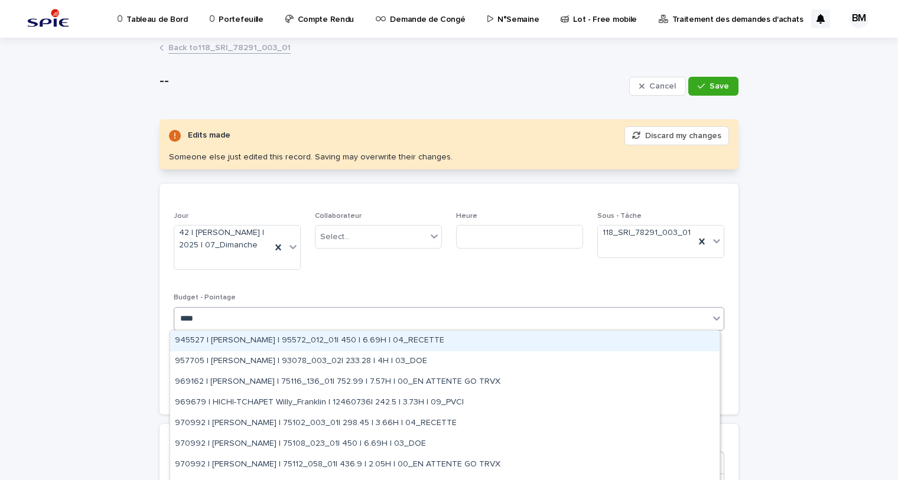
type input "****"
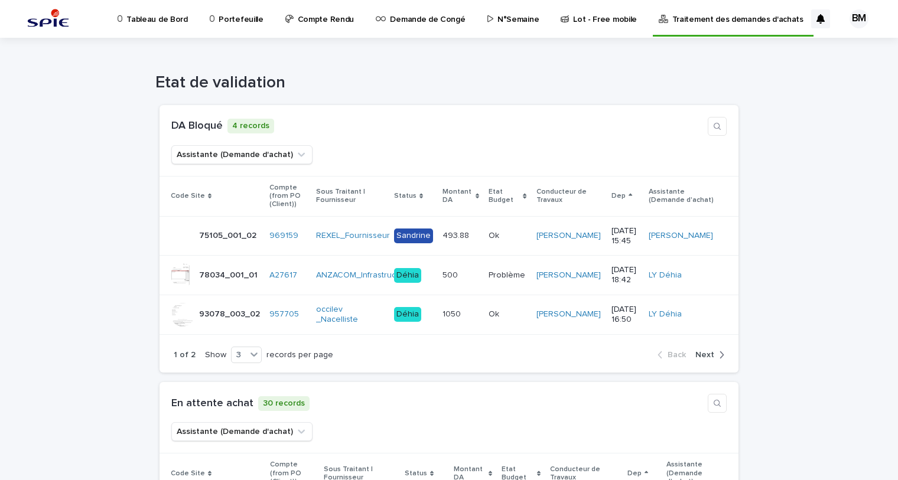
click at [235, 25] on link "Portefeuille" at bounding box center [239, 18] width 60 height 37
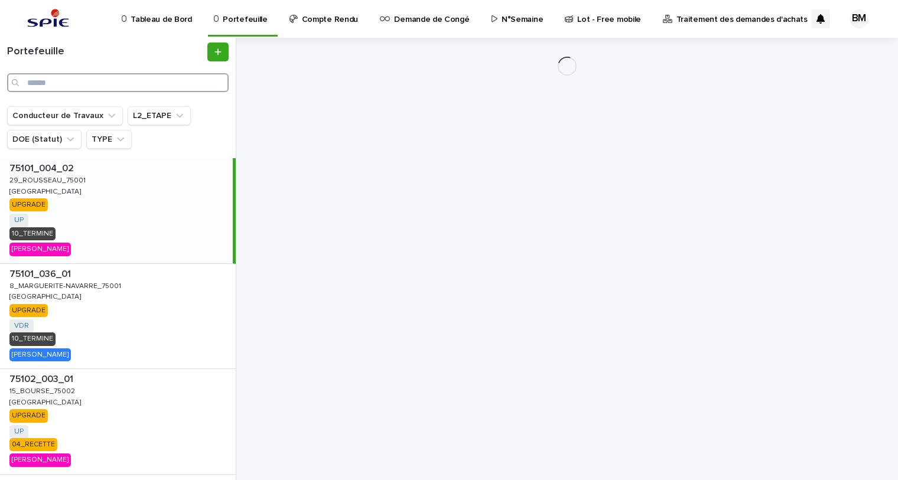
click at [172, 80] on input "Search" at bounding box center [118, 82] width 222 height 19
paste input "**********"
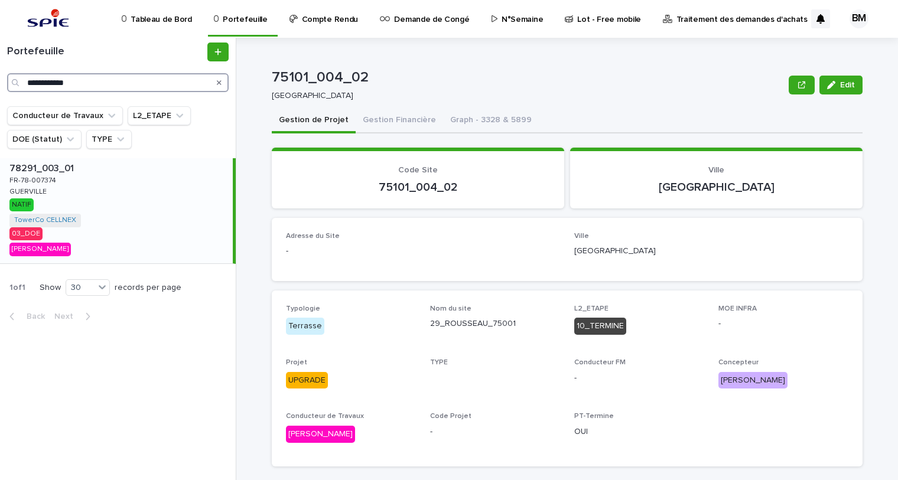
type input "**********"
click at [182, 203] on div "78291_003_01 78291_003_01 FR-78-007374 FR-78-007374 GUERVILLE GUERVILLE NATIF T…" at bounding box center [116, 210] width 233 height 105
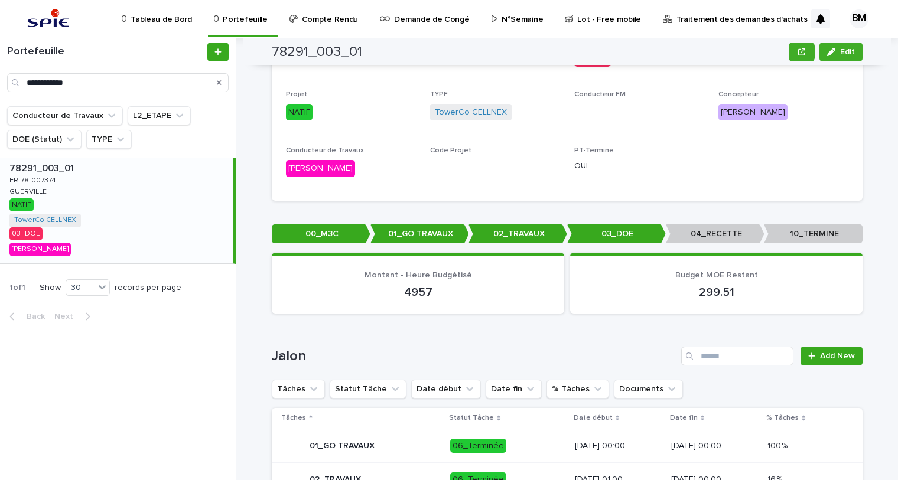
scroll to position [537, 0]
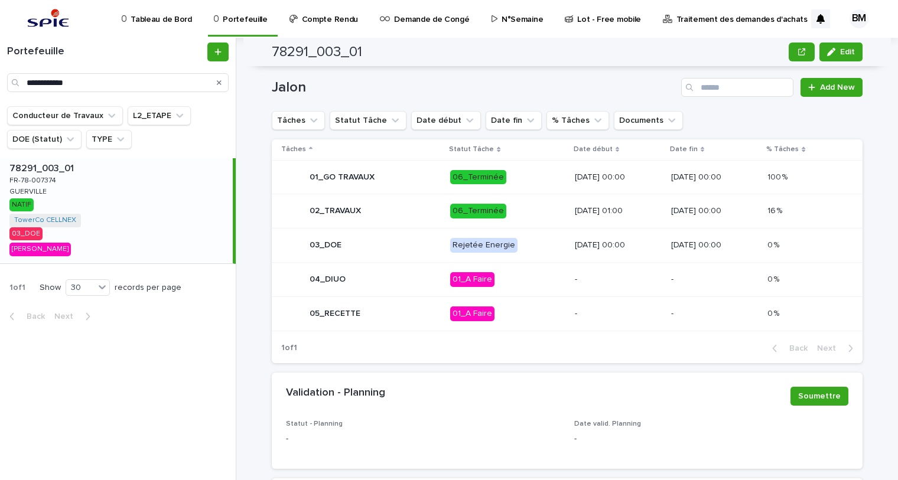
click at [533, 313] on td "01_A Faire" at bounding box center [508, 314] width 124 height 34
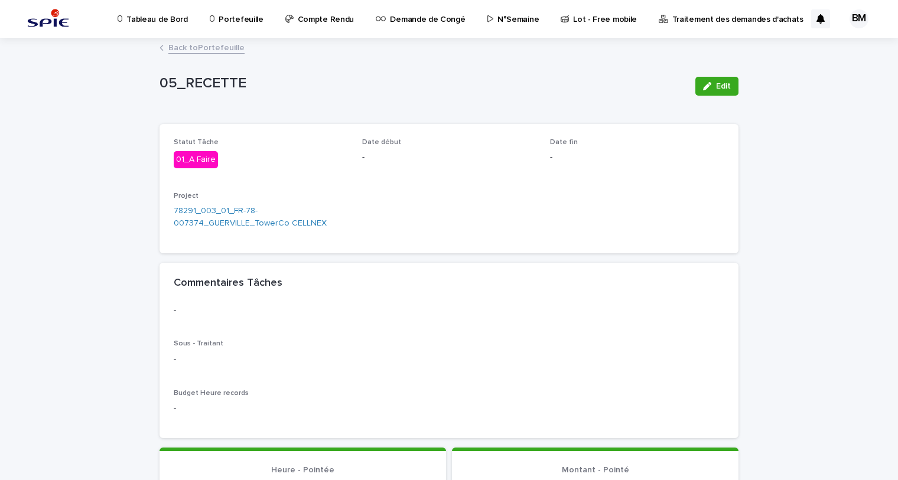
click at [208, 47] on link "Back to Portefeuille" at bounding box center [206, 47] width 76 height 14
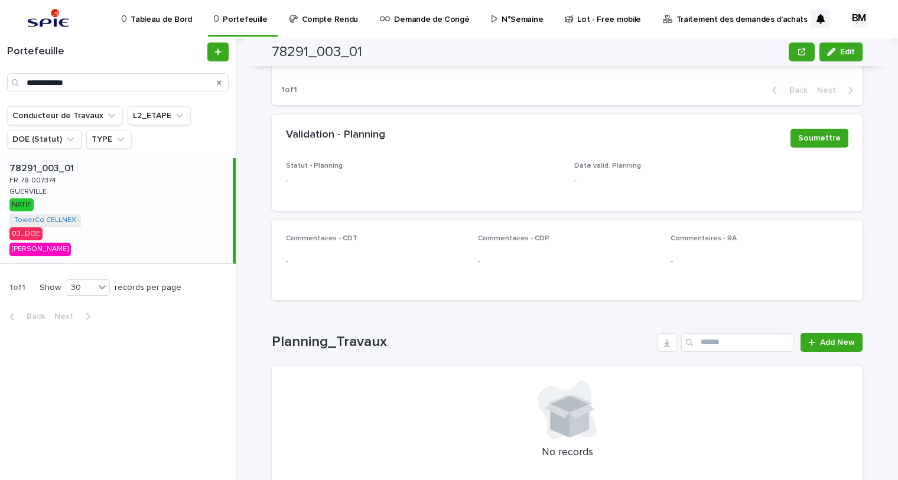
scroll to position [580, 0]
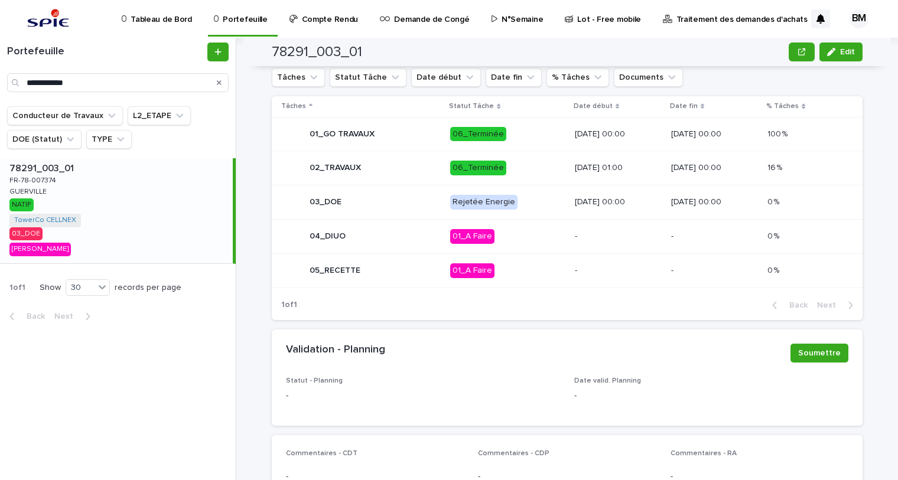
click at [397, 168] on div "02_TRAVAUX" at bounding box center [361, 169] width 160 height 24
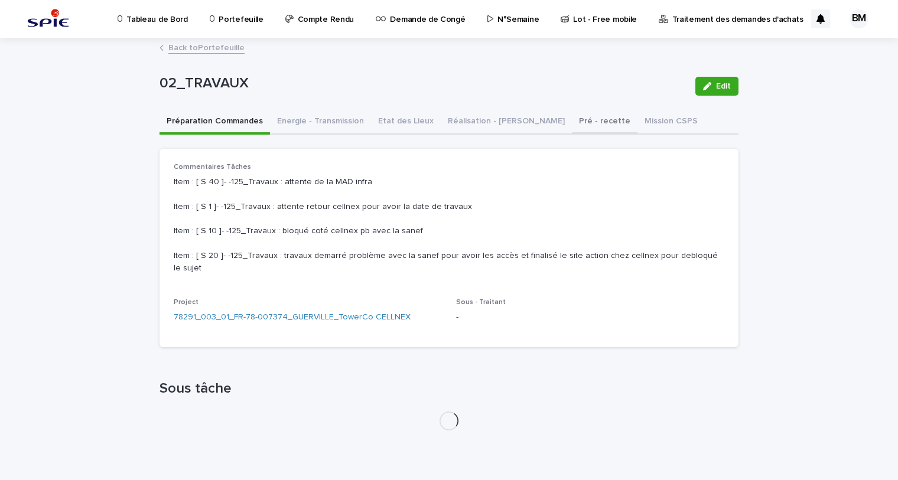
click at [572, 119] on button "Pré - recette" at bounding box center [605, 122] width 66 height 25
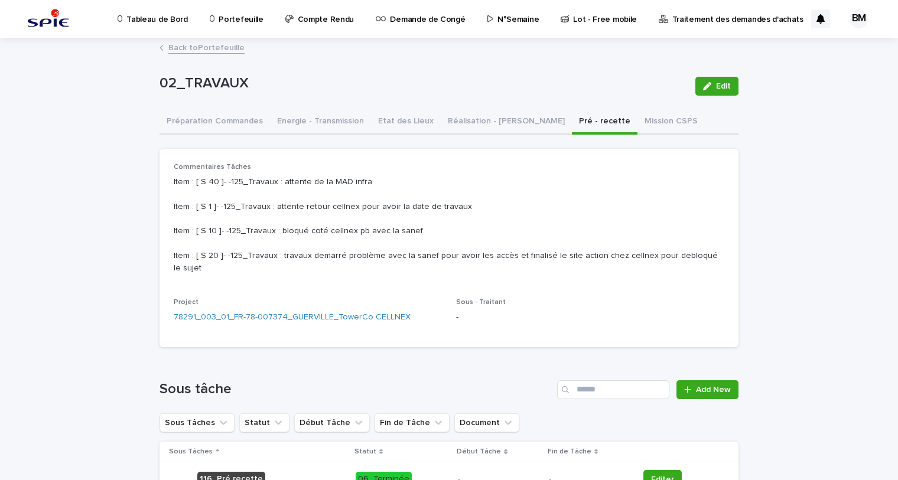
scroll to position [215, 0]
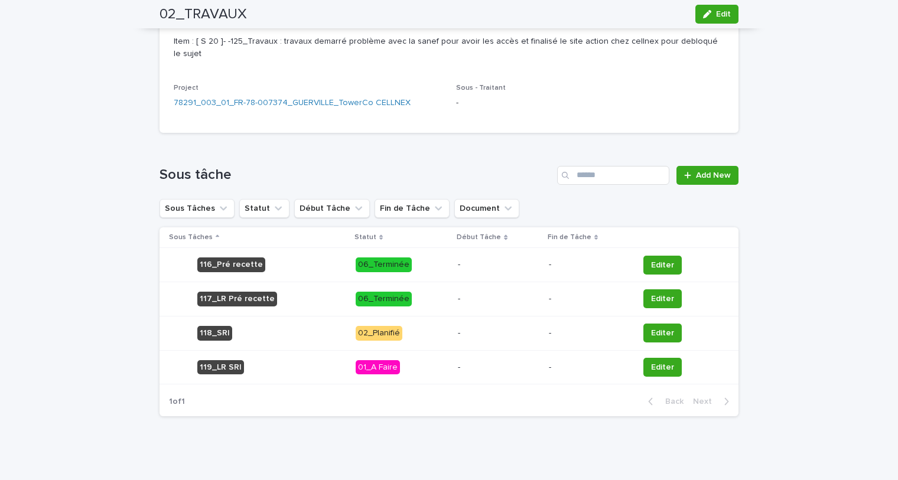
click at [549, 331] on p "-" at bounding box center [589, 334] width 80 height 10
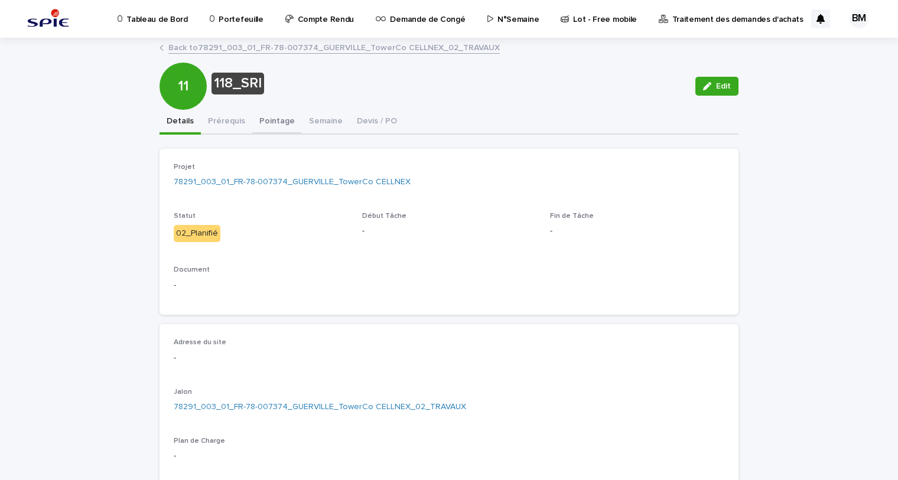
click at [271, 124] on button "Pointage" at bounding box center [277, 122] width 50 height 25
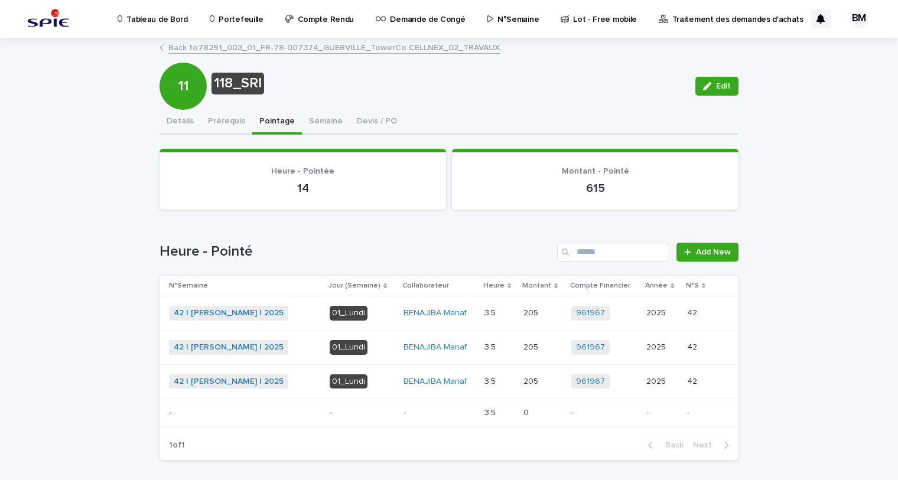
click at [698, 380] on p at bounding box center [697, 382] width 21 height 10
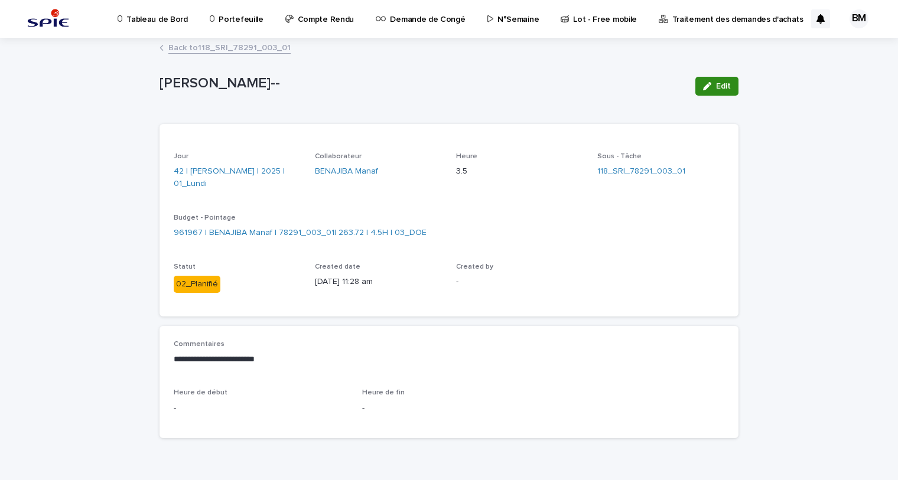
click at [704, 93] on button "Edit" at bounding box center [717, 86] width 43 height 19
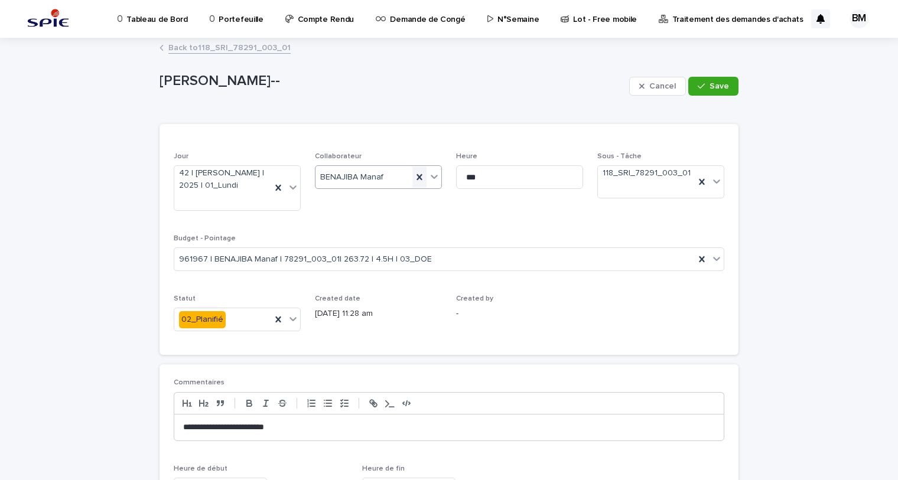
click at [417, 175] on icon at bounding box center [419, 177] width 5 height 6
click at [274, 190] on icon at bounding box center [278, 188] width 12 height 12
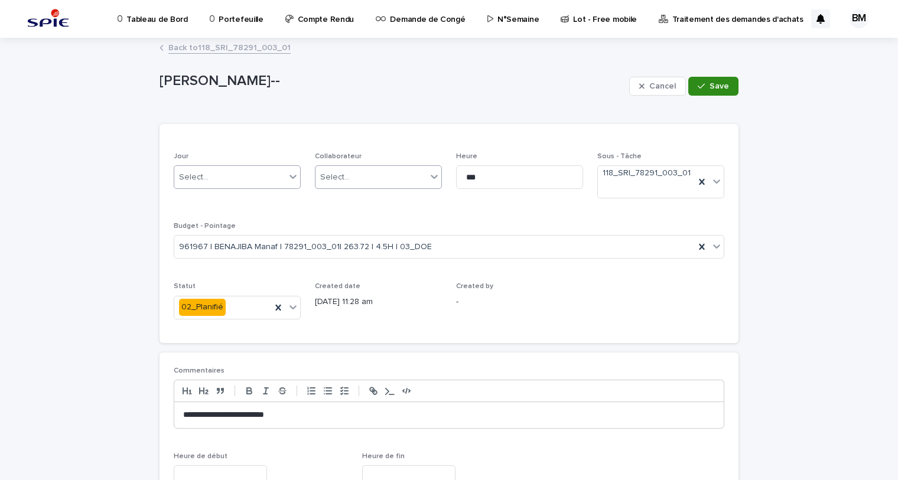
click at [698, 83] on icon "button" at bounding box center [701, 86] width 7 height 8
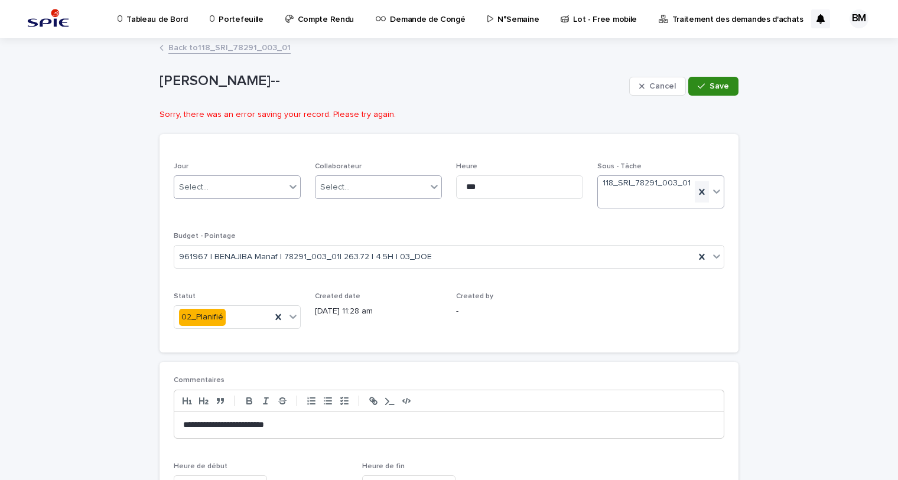
click at [700, 191] on icon at bounding box center [702, 192] width 12 height 12
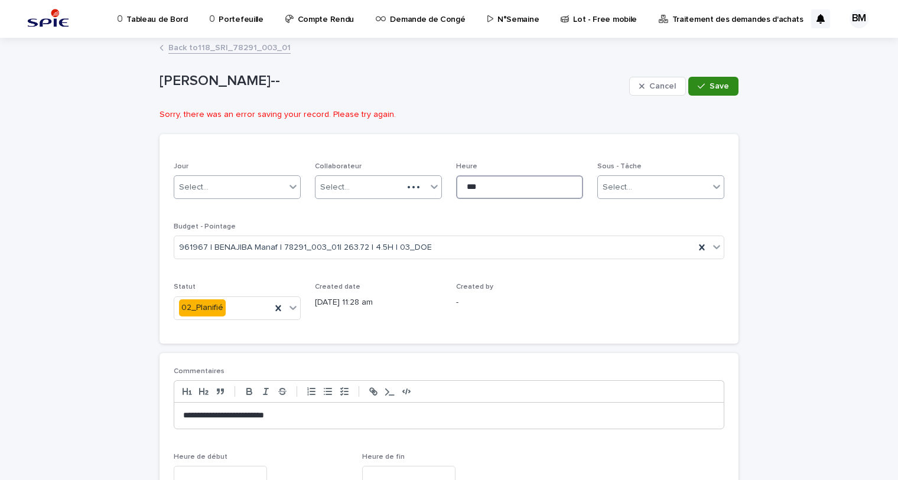
click at [549, 190] on input "***" at bounding box center [519, 188] width 127 height 24
type input "*"
click at [711, 87] on span "Save" at bounding box center [720, 86] width 20 height 8
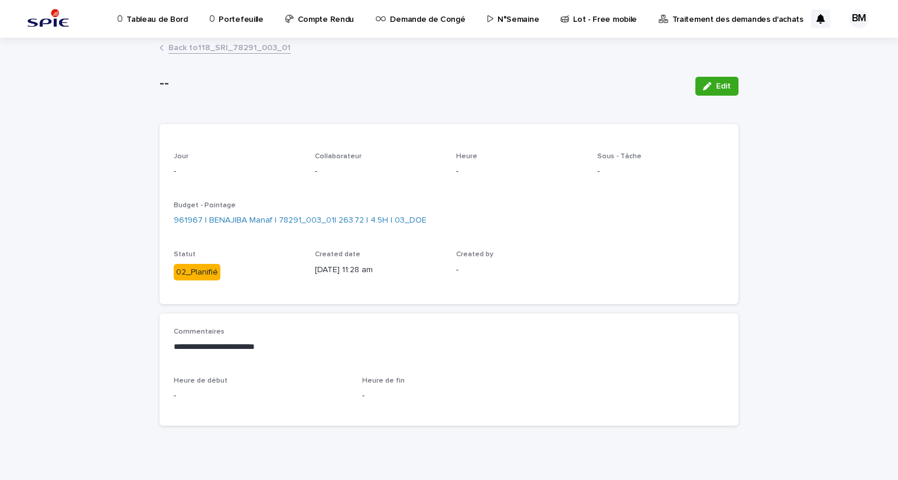
click at [252, 50] on link "Back to 118_SRI_78291_003_01" at bounding box center [229, 47] width 122 height 14
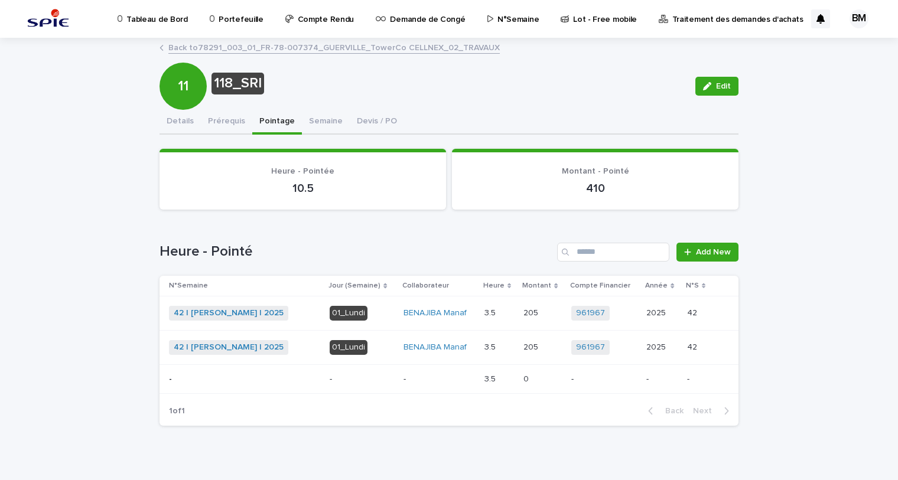
click at [506, 346] on p at bounding box center [500, 348] width 30 height 10
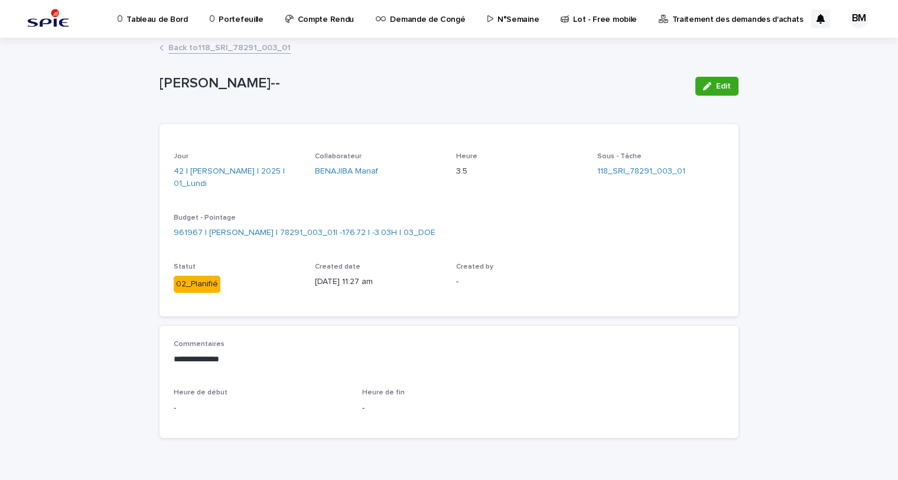
click at [704, 95] on div "Edit" at bounding box center [715, 86] width 48 height 47
click at [703, 88] on icon "button" at bounding box center [707, 86] width 8 height 8
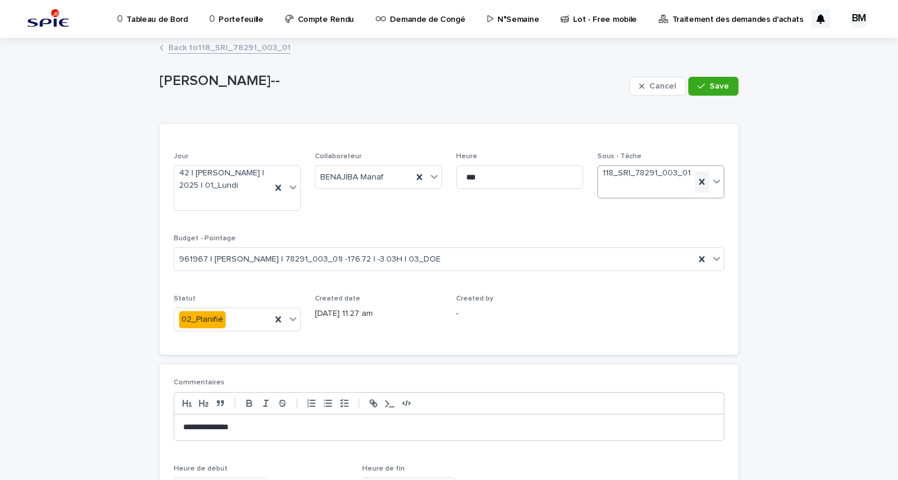
click at [697, 183] on icon at bounding box center [702, 182] width 12 height 12
drag, startPoint x: 489, startPoint y: 185, endPoint x: 443, endPoint y: 183, distance: 45.5
click at [443, 186] on div "Jour 42 | BENAJIBA Manaf | 2025 | 01_Lundi Collaborateur BENAJIBA Manaf Heure *…" at bounding box center [449, 246] width 551 height 189
click at [414, 173] on icon at bounding box center [420, 177] width 12 height 12
click at [275, 184] on icon at bounding box center [278, 188] width 12 height 12
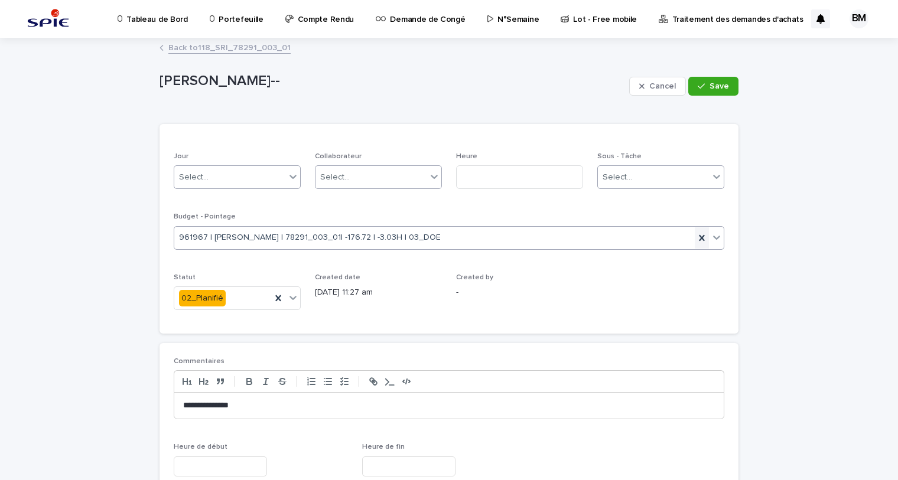
click at [699, 239] on icon at bounding box center [701, 238] width 5 height 6
click at [706, 93] on button "Save" at bounding box center [713, 86] width 50 height 19
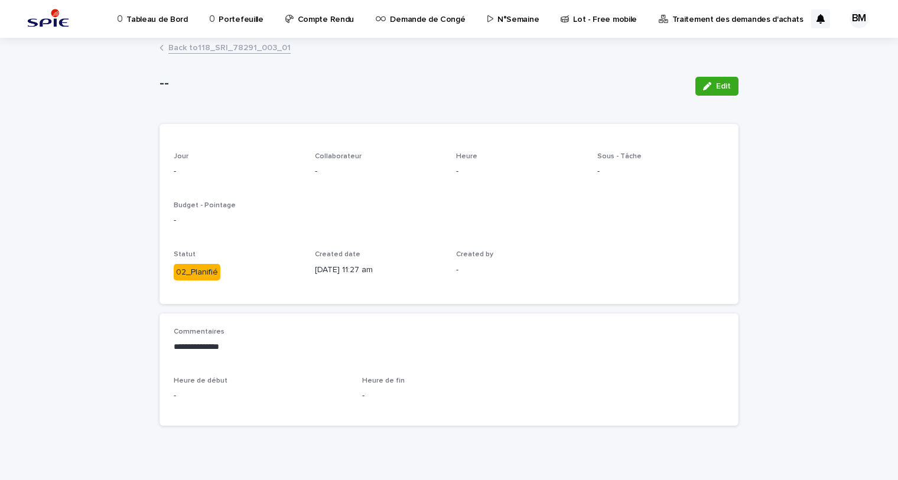
click at [246, 53] on link "Back to 118_SRI_78291_003_01" at bounding box center [229, 47] width 122 height 14
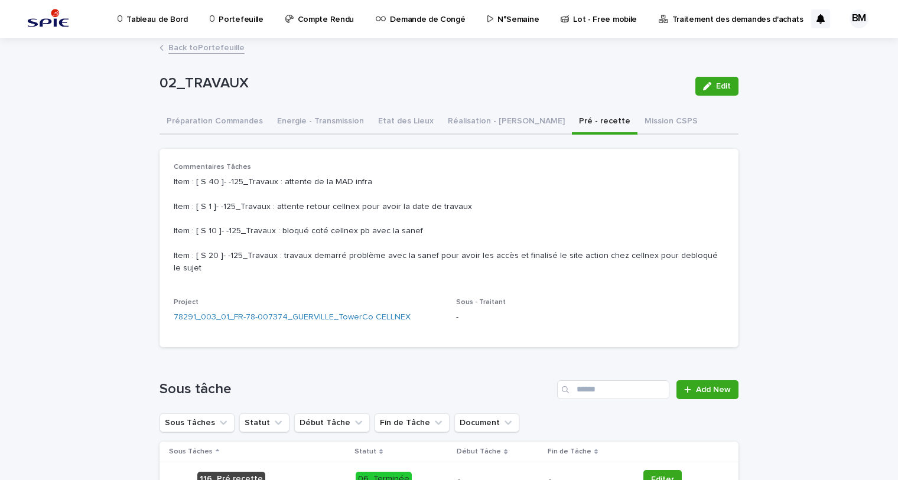
scroll to position [161, 0]
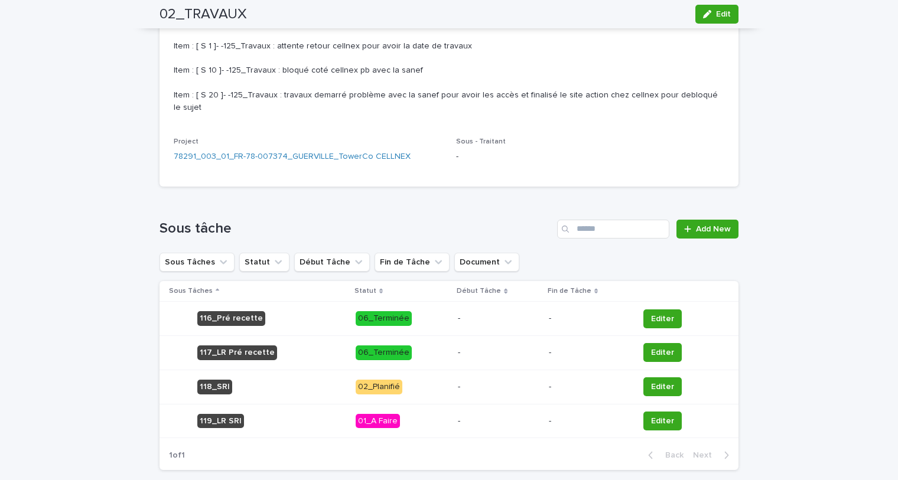
click at [496, 371] on td "-" at bounding box center [498, 387] width 91 height 34
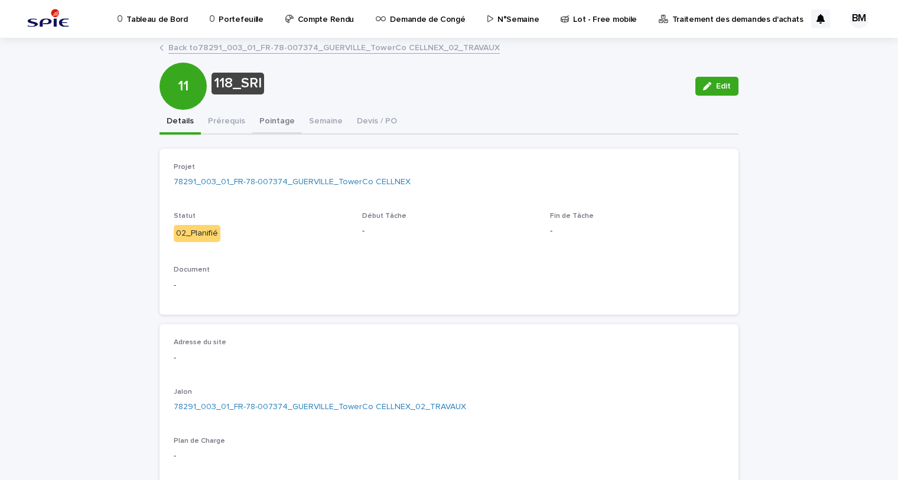
click at [273, 114] on button "Pointage" at bounding box center [277, 122] width 50 height 25
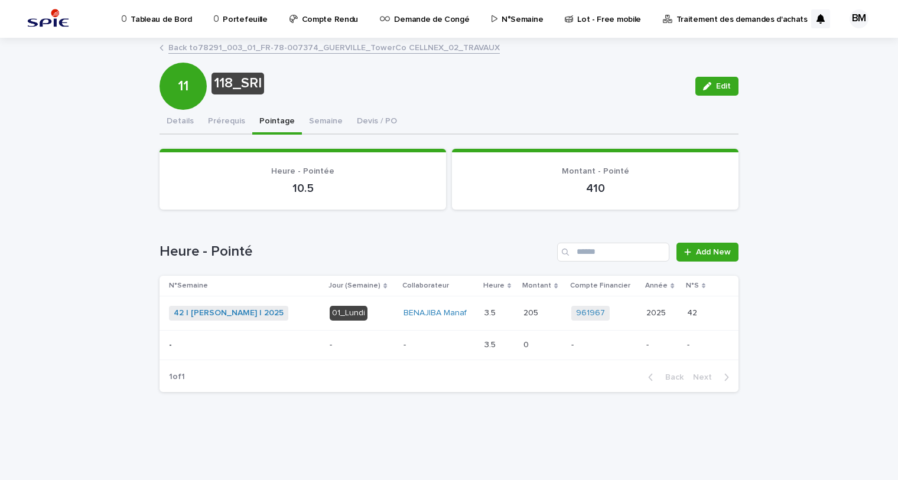
click at [514, 340] on p at bounding box center [500, 345] width 30 height 10
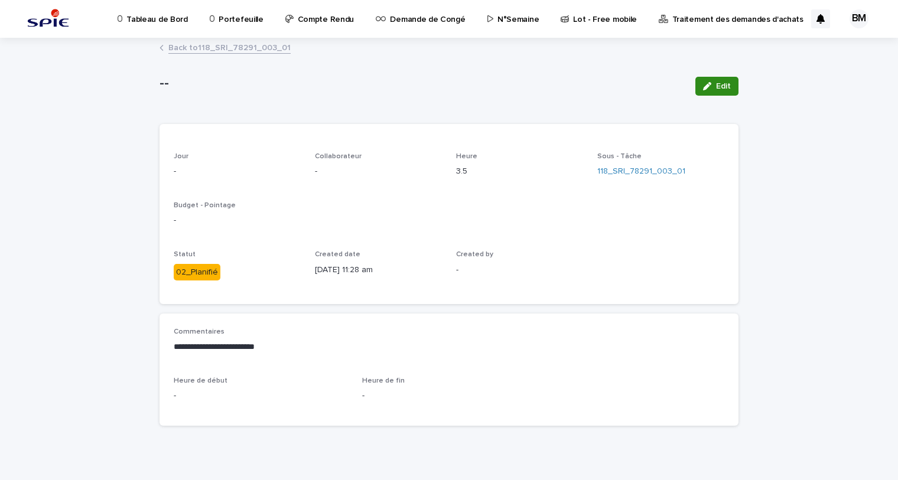
click at [714, 77] on button "Edit" at bounding box center [717, 86] width 43 height 19
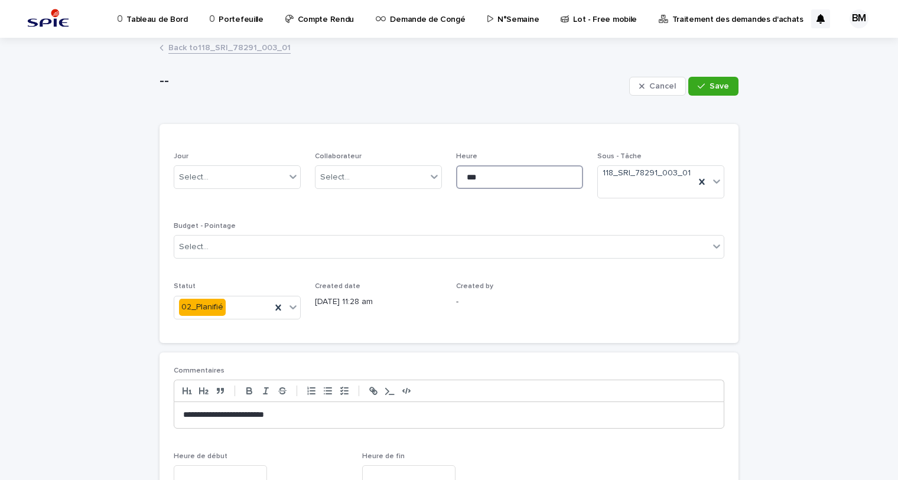
click at [485, 177] on input "***" at bounding box center [519, 177] width 127 height 24
type input "*"
click at [697, 91] on button "Save" at bounding box center [713, 86] width 50 height 19
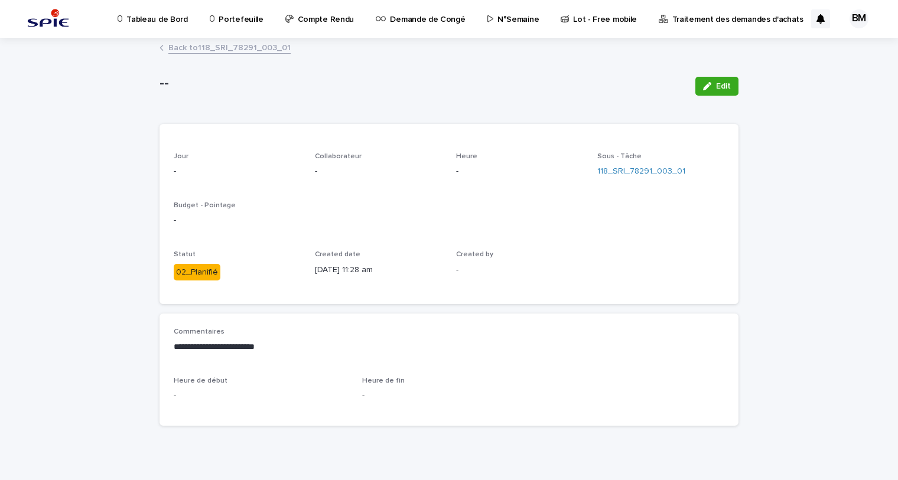
click at [229, 44] on link "Back to 118_SRI_78291_003_01" at bounding box center [229, 47] width 122 height 14
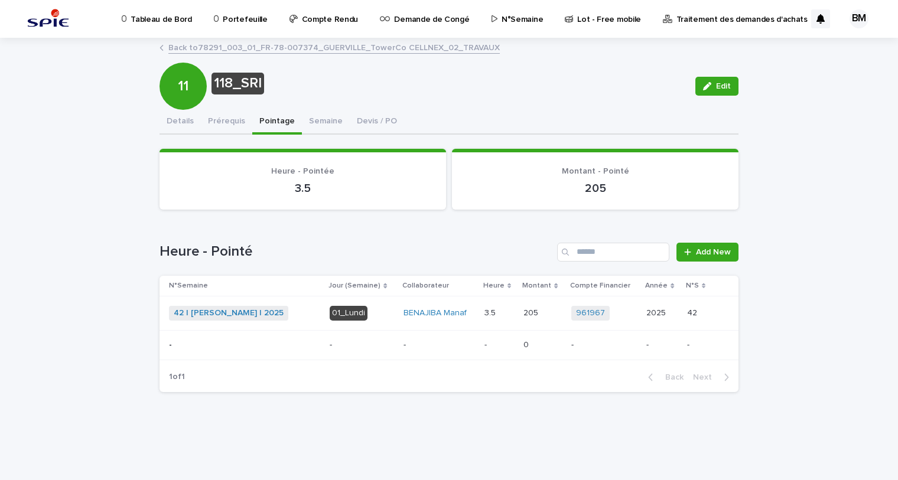
click at [506, 314] on p at bounding box center [500, 313] width 30 height 10
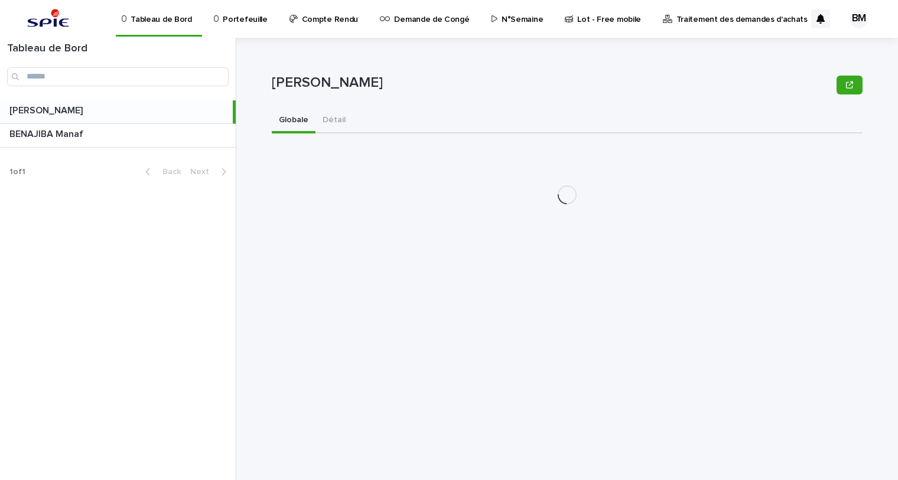
click at [257, 18] on p "Portefeuille" at bounding box center [245, 12] width 44 height 25
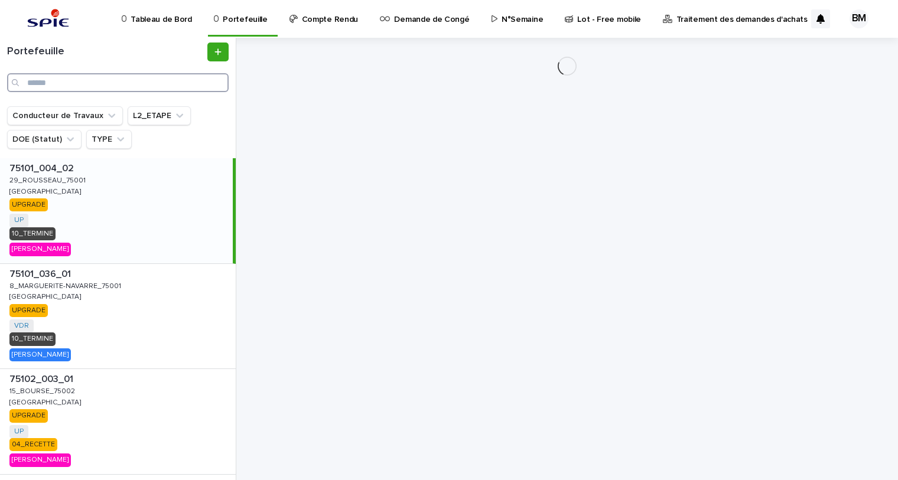
click at [163, 83] on input "Search" at bounding box center [118, 82] width 222 height 19
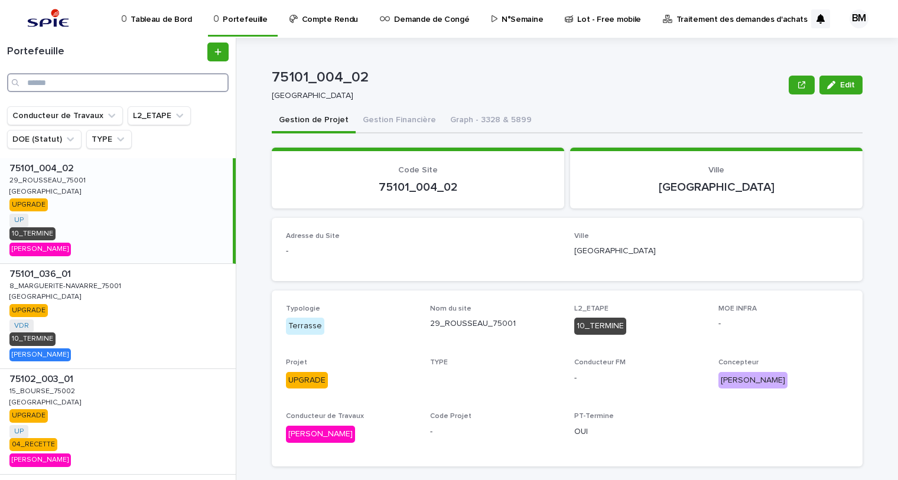
paste input "**********"
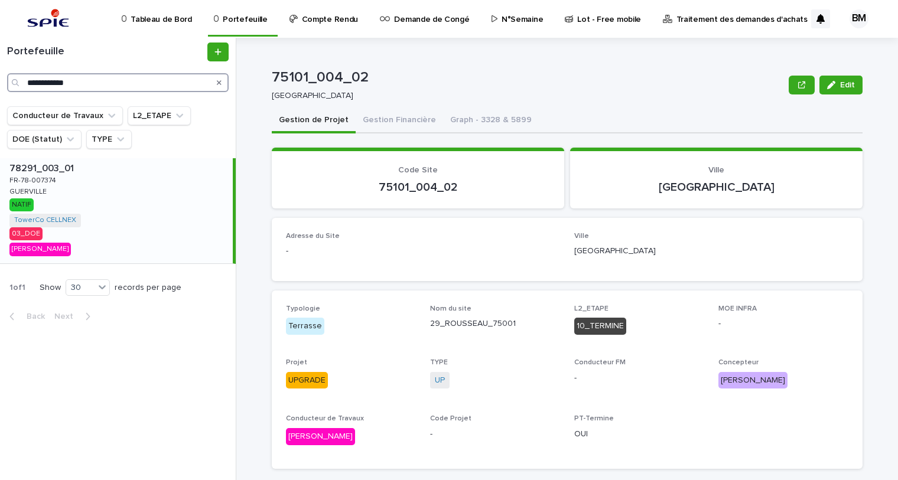
type input "**********"
click at [154, 207] on div "78291_003_01 78291_003_01 FR-78-007374 FR-78-007374 GUERVILLE GUERVILLE NATIF T…" at bounding box center [116, 210] width 233 height 105
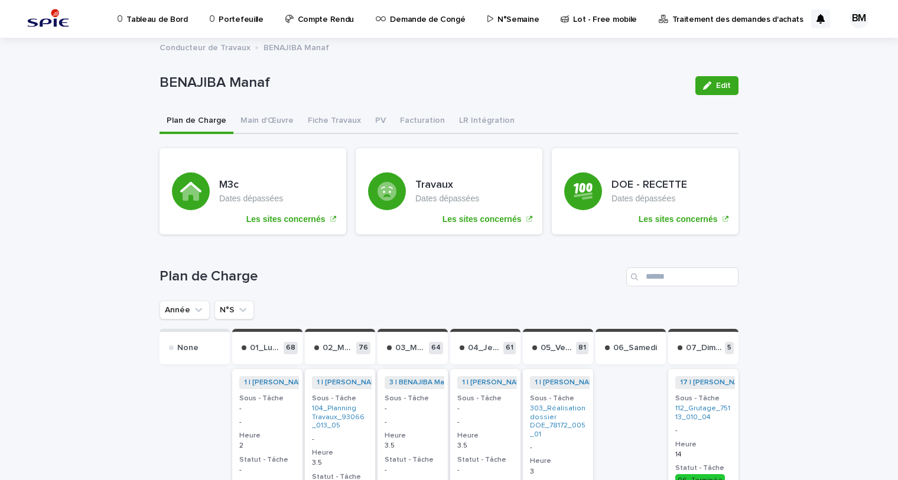
click at [241, 21] on p "Portefeuille" at bounding box center [241, 12] width 44 height 25
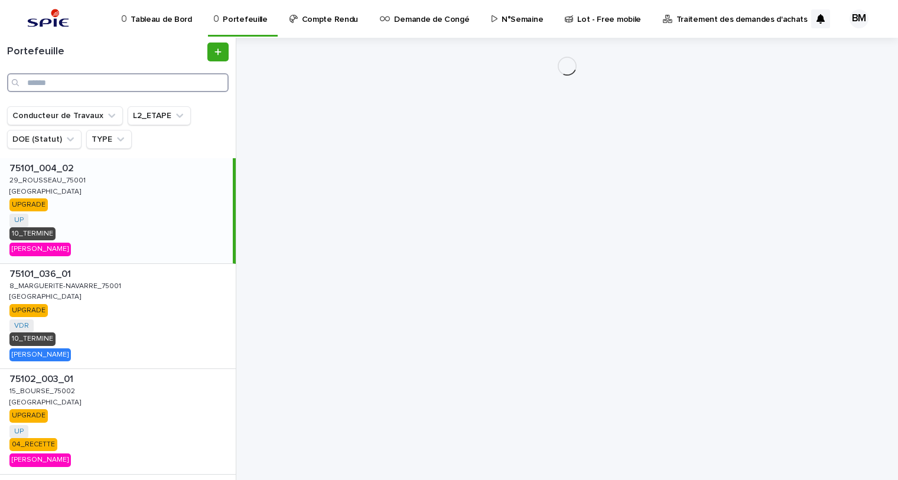
click at [138, 77] on input "Search" at bounding box center [118, 82] width 222 height 19
paste input "**********"
type input "**********"
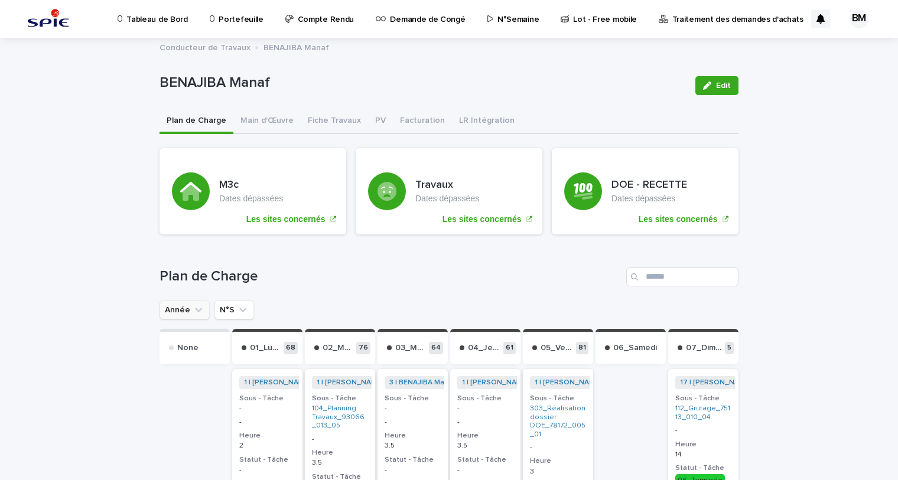
click at [185, 307] on button "Année" at bounding box center [185, 310] width 50 height 19
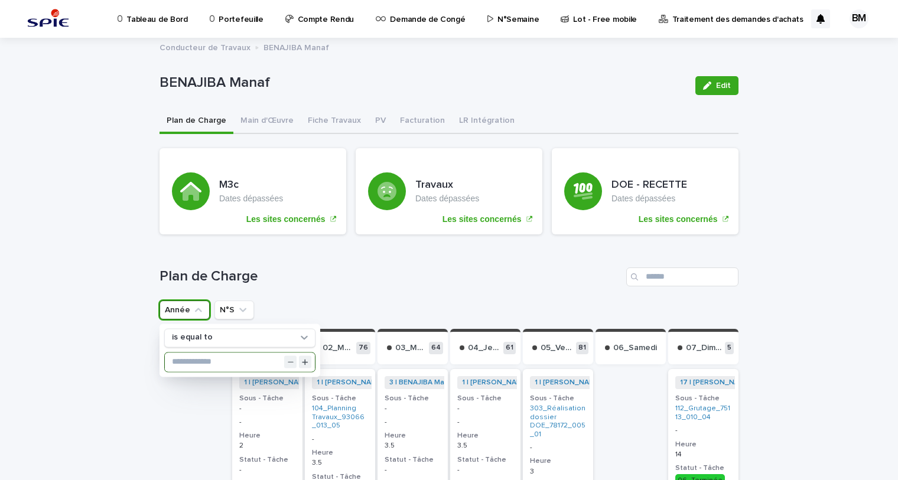
click at [198, 356] on input "text" at bounding box center [240, 362] width 150 height 19
type input "****"
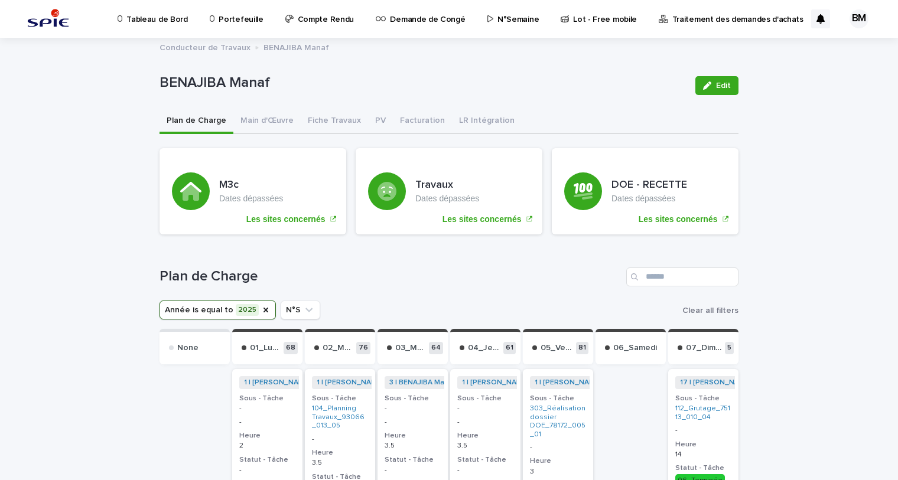
click at [283, 309] on button "N°S" at bounding box center [301, 310] width 40 height 19
click at [288, 307] on button "N°S" at bounding box center [301, 310] width 40 height 19
click at [287, 305] on button "N°S" at bounding box center [301, 310] width 40 height 19
